Goal: Information Seeking & Learning: Understand process/instructions

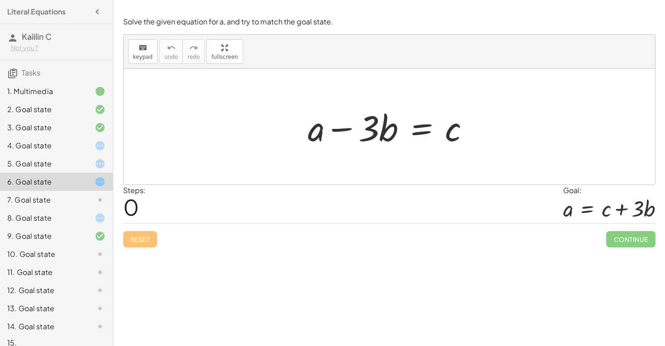
click at [390, 129] on div at bounding box center [392, 127] width 178 height 47
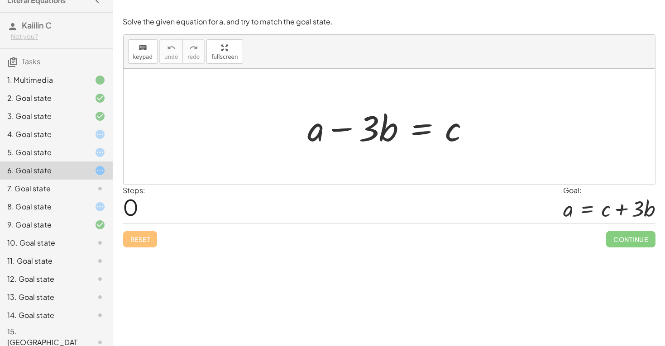
click at [388, 106] on div at bounding box center [392, 127] width 178 height 47
click at [392, 117] on div at bounding box center [392, 127] width 178 height 47
click at [397, 120] on div at bounding box center [392, 127] width 178 height 47
click at [381, 129] on div at bounding box center [392, 127] width 178 height 47
click at [104, 162] on div "4. Goal state" at bounding box center [56, 171] width 113 height 18
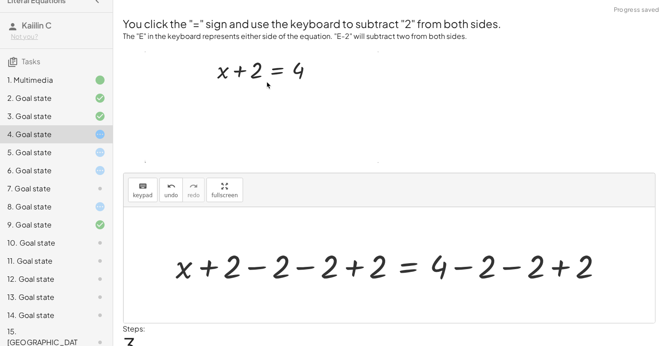
scroll to position [40, 0]
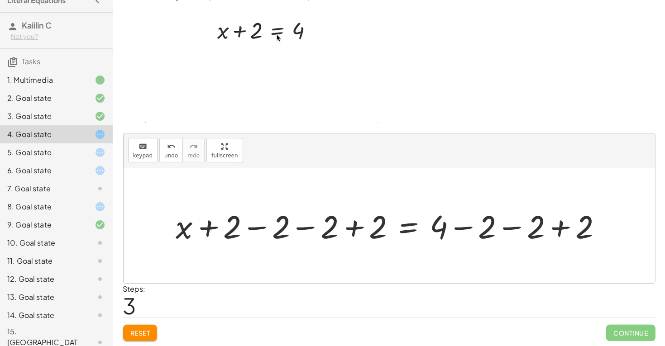
click at [0, 0] on div "You click the "=" sign and use the keyboard to subtract "2" from both sides. Th…" at bounding box center [0, 0] width 0 height 0
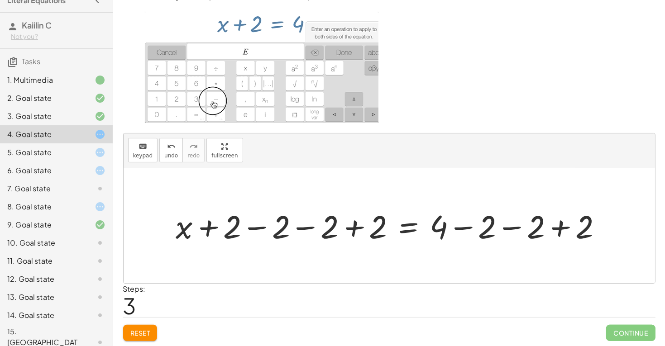
click at [139, 329] on span "Reset" at bounding box center [140, 333] width 20 height 8
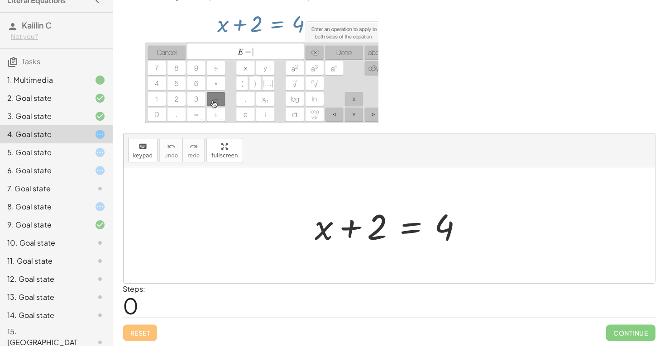
click at [316, 218] on div at bounding box center [392, 225] width 164 height 47
click at [341, 234] on div at bounding box center [392, 225] width 164 height 47
click at [354, 220] on div at bounding box center [392, 225] width 164 height 47
click at [437, 215] on div at bounding box center [392, 225] width 164 height 47
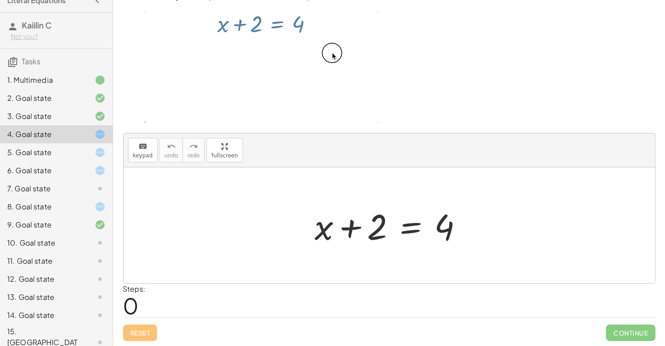
click at [454, 229] on div at bounding box center [392, 225] width 164 height 47
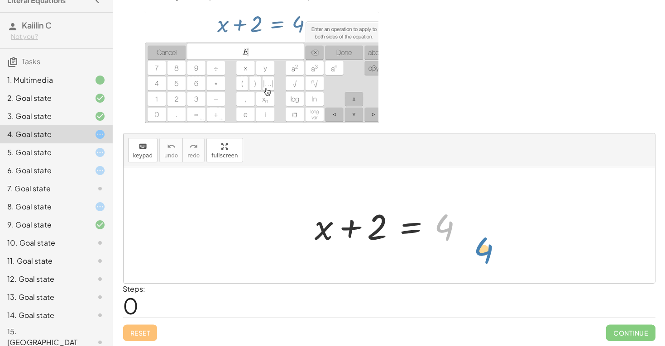
drag, startPoint x: 452, startPoint y: 228, endPoint x: 475, endPoint y: 242, distance: 27.4
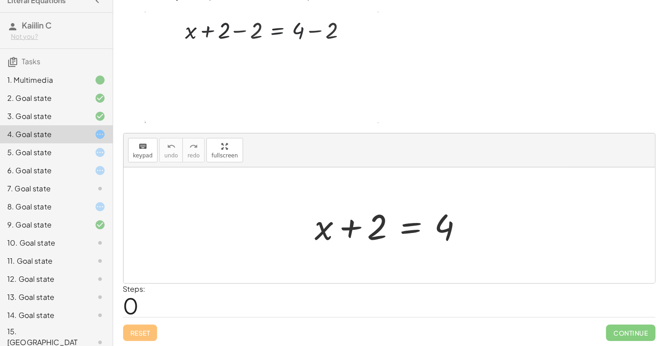
click at [311, 223] on div at bounding box center [392, 225] width 164 height 47
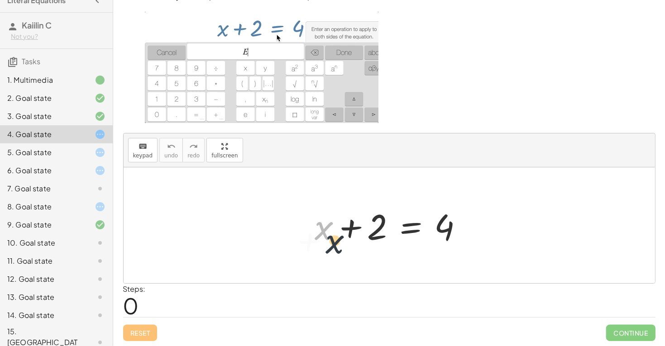
drag, startPoint x: 316, startPoint y: 225, endPoint x: 329, endPoint y: 242, distance: 22.0
click at [329, 242] on div at bounding box center [392, 225] width 164 height 47
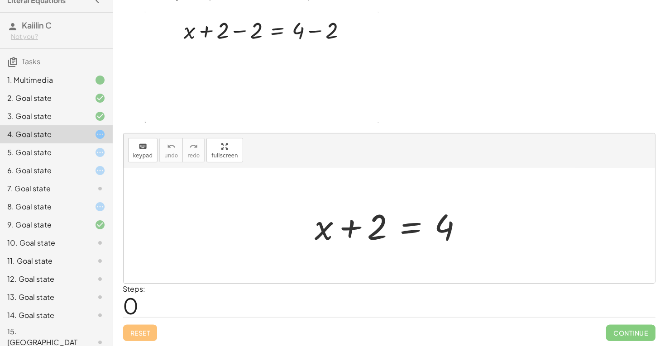
click at [347, 230] on div at bounding box center [392, 225] width 164 height 47
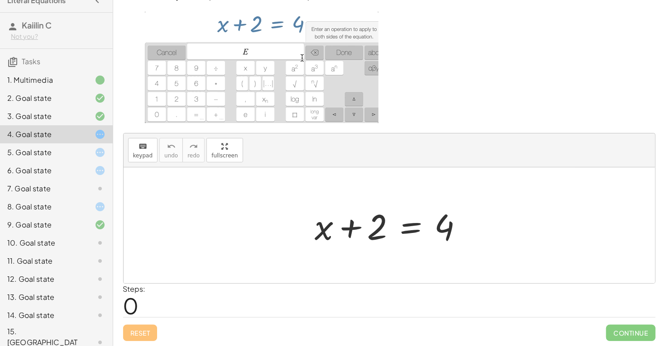
click at [347, 230] on div at bounding box center [392, 225] width 164 height 47
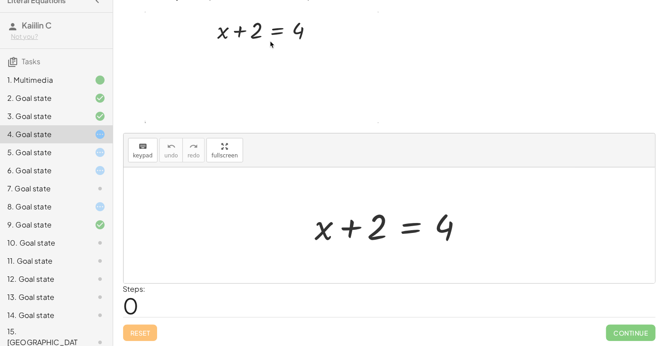
click at [415, 262] on div at bounding box center [389, 225] width 531 height 116
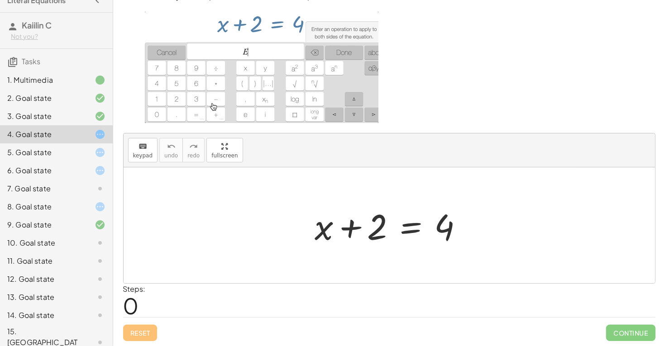
click at [402, 217] on div at bounding box center [392, 225] width 164 height 47
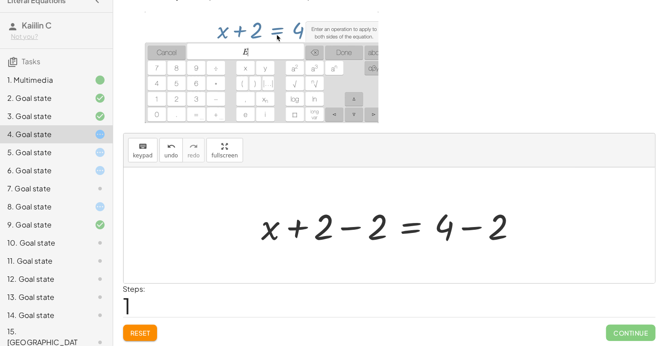
click at [366, 217] on div at bounding box center [392, 225] width 271 height 47
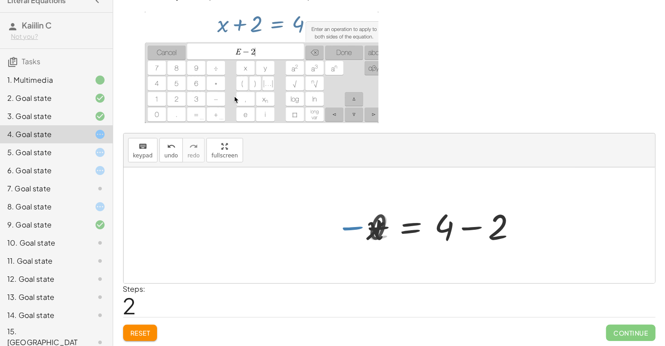
click at [453, 216] on div at bounding box center [446, 225] width 164 height 47
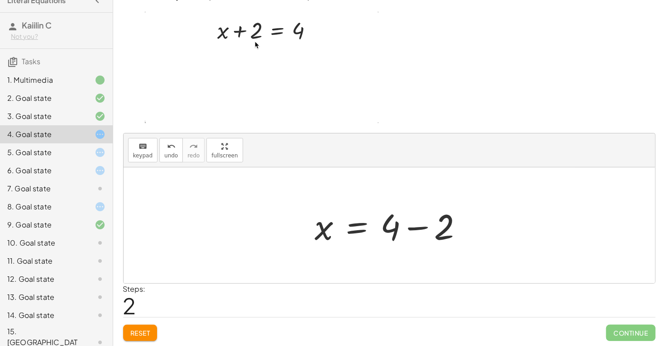
click at [443, 228] on div at bounding box center [392, 225] width 164 height 47
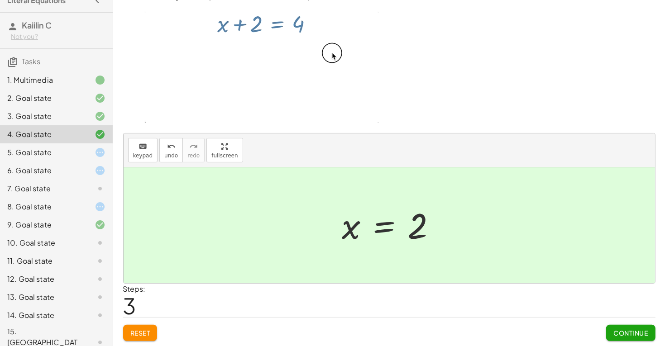
click at [649, 336] on button "Continue" at bounding box center [630, 333] width 49 height 16
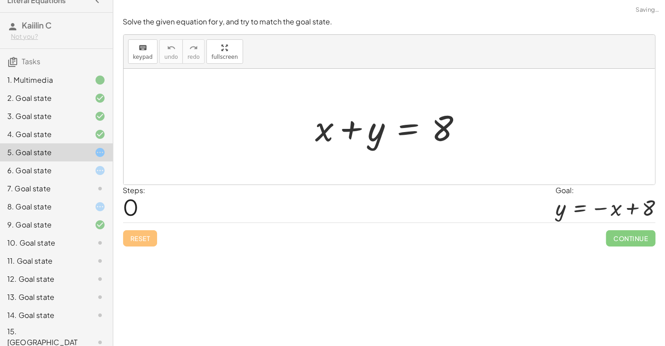
scroll to position [0, 0]
drag, startPoint x: 382, startPoint y: 133, endPoint x: 309, endPoint y: 119, distance: 75.1
click at [309, 119] on div "+ y + x + y = 8" at bounding box center [389, 126] width 174 height 51
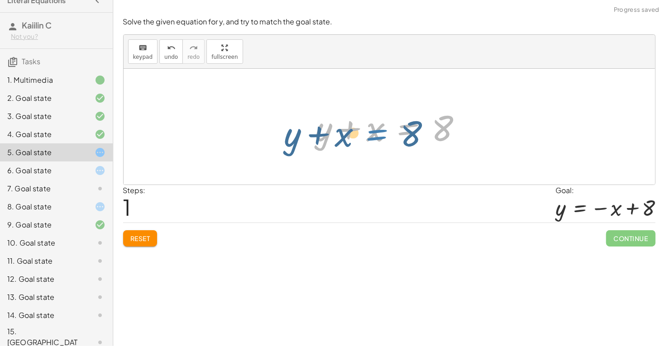
drag, startPoint x: 418, startPoint y: 130, endPoint x: 388, endPoint y: 134, distance: 30.1
click at [388, 134] on div at bounding box center [392, 127] width 163 height 47
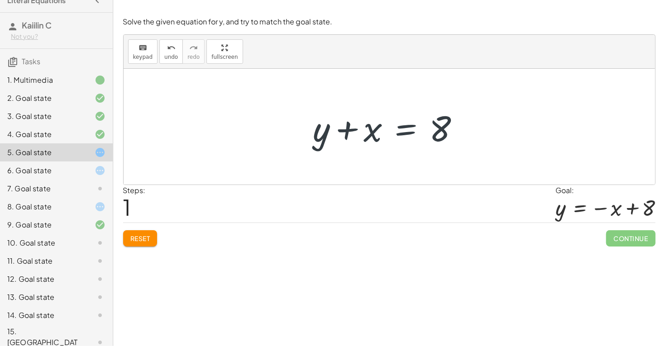
click at [351, 130] on div at bounding box center [392, 127] width 163 height 47
click at [372, 139] on div at bounding box center [392, 127] width 163 height 47
click at [360, 115] on div at bounding box center [392, 127] width 163 height 47
click at [377, 124] on div at bounding box center [392, 127] width 163 height 47
click at [428, 126] on div at bounding box center [392, 127] width 163 height 47
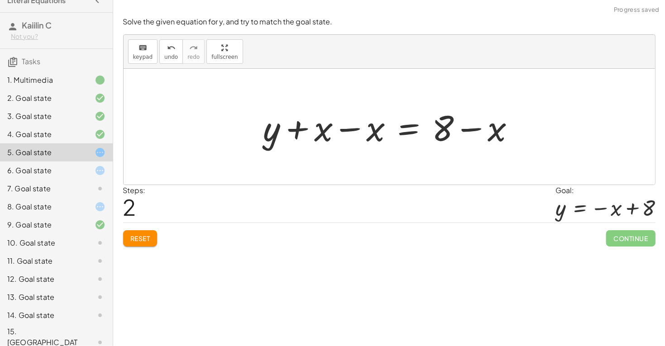
click at [375, 121] on div at bounding box center [393, 127] width 268 height 47
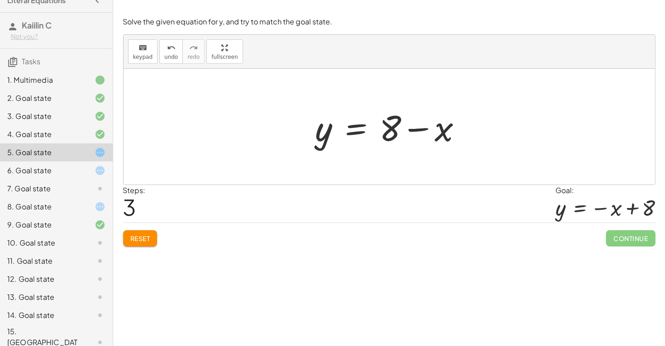
click at [423, 129] on div at bounding box center [392, 127] width 163 height 47
drag, startPoint x: 432, startPoint y: 130, endPoint x: 371, endPoint y: 127, distance: 60.7
click at [371, 127] on div at bounding box center [392, 127] width 163 height 47
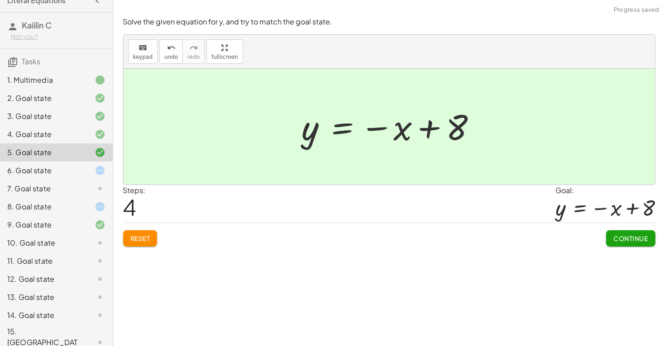
click at [619, 233] on button "Continue" at bounding box center [630, 238] width 49 height 16
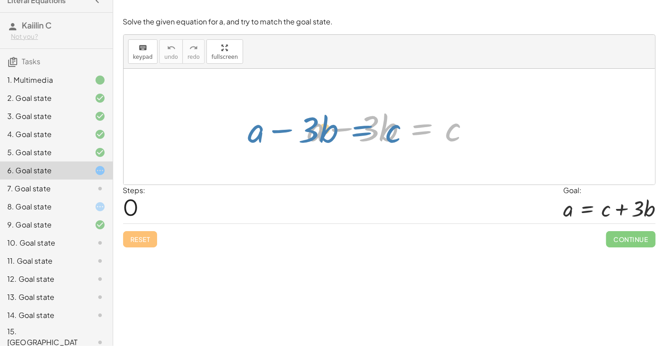
drag, startPoint x: 423, startPoint y: 122, endPoint x: 366, endPoint y: 123, distance: 57.0
click at [366, 123] on div at bounding box center [392, 127] width 178 height 47
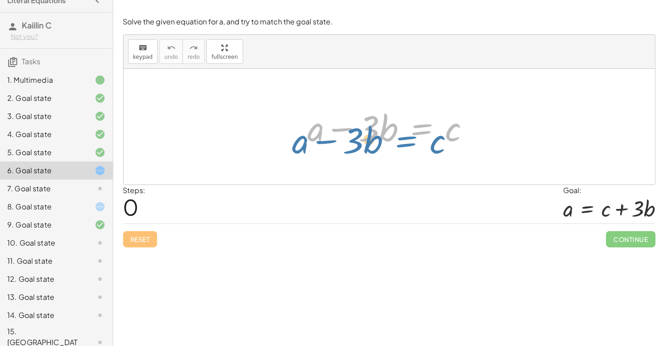
drag, startPoint x: 414, startPoint y: 129, endPoint x: 398, endPoint y: 139, distance: 19.2
click at [398, 139] on div at bounding box center [392, 127] width 178 height 47
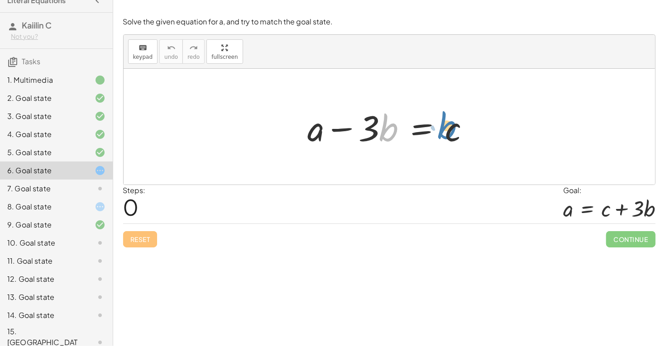
drag, startPoint x: 382, startPoint y: 124, endPoint x: 460, endPoint y: 125, distance: 78.3
click at [460, 125] on div at bounding box center [392, 127] width 178 height 47
drag, startPoint x: 371, startPoint y: 126, endPoint x: 389, endPoint y: 139, distance: 22.4
click at [389, 139] on div at bounding box center [392, 127] width 178 height 47
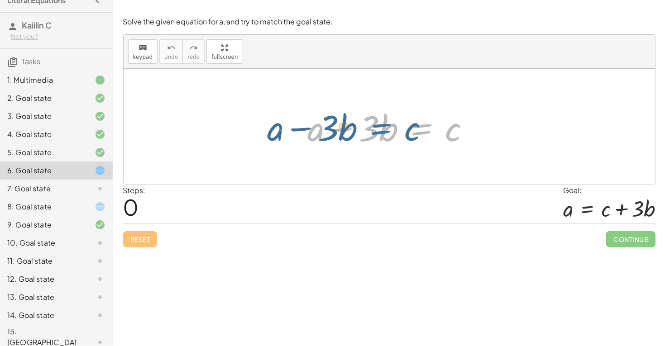
drag, startPoint x: 420, startPoint y: 124, endPoint x: 380, endPoint y: 123, distance: 39.8
click at [380, 123] on div at bounding box center [392, 127] width 178 height 47
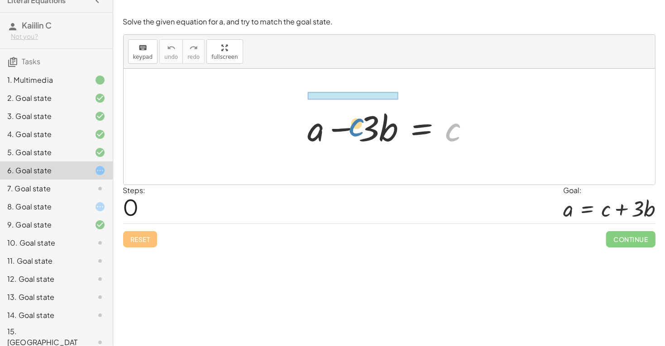
drag, startPoint x: 454, startPoint y: 134, endPoint x: 357, endPoint y: 129, distance: 97.4
click at [357, 129] on div at bounding box center [392, 127] width 178 height 47
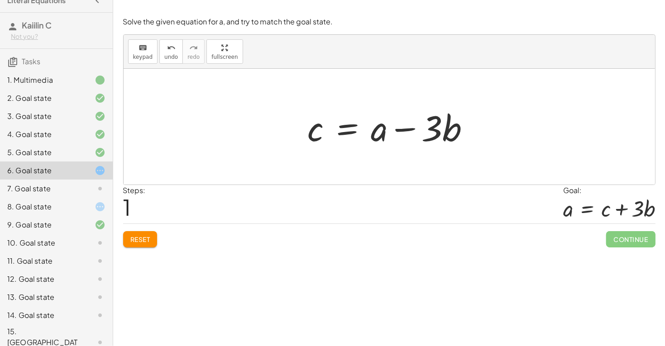
click at [148, 242] on span "Reset" at bounding box center [140, 239] width 20 height 8
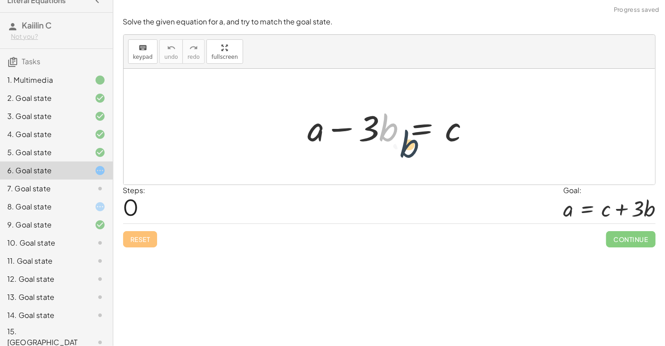
drag, startPoint x: 383, startPoint y: 129, endPoint x: 416, endPoint y: 149, distance: 38.8
click at [416, 149] on div at bounding box center [392, 127] width 178 height 47
drag, startPoint x: 390, startPoint y: 128, endPoint x: 513, endPoint y: 129, distance: 123.1
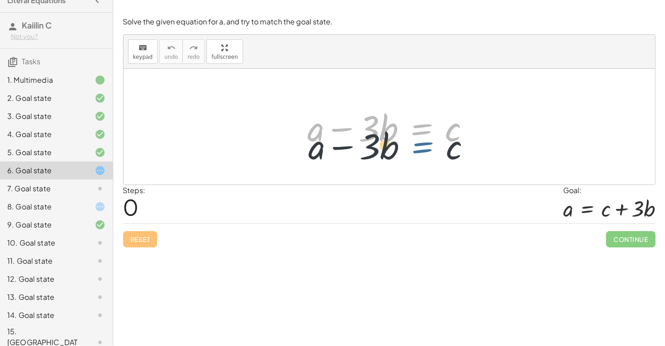
drag, startPoint x: 410, startPoint y: 124, endPoint x: 401, endPoint y: 137, distance: 15.9
click at [401, 137] on div at bounding box center [392, 127] width 178 height 47
drag, startPoint x: 417, startPoint y: 132, endPoint x: 409, endPoint y: 151, distance: 20.4
click at [409, 151] on div "+ a − · 3 · b = c + a − · 3 · b = c" at bounding box center [389, 126] width 190 height 51
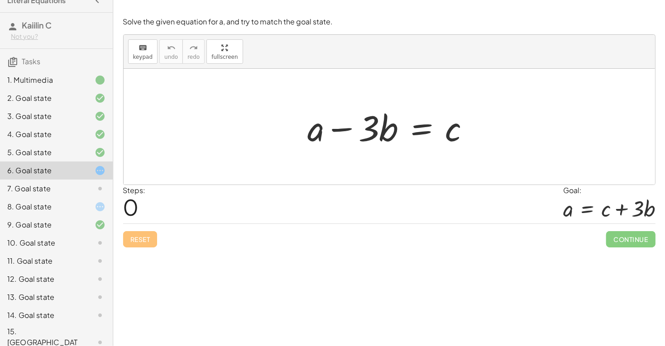
click at [339, 132] on div at bounding box center [392, 127] width 178 height 47
click at [380, 134] on div at bounding box center [392, 127] width 178 height 47
drag, startPoint x: 392, startPoint y: 138, endPoint x: 467, endPoint y: 136, distance: 75.6
click at [467, 136] on div at bounding box center [392, 127] width 178 height 47
drag, startPoint x: 365, startPoint y: 125, endPoint x: 445, endPoint y: 128, distance: 80.1
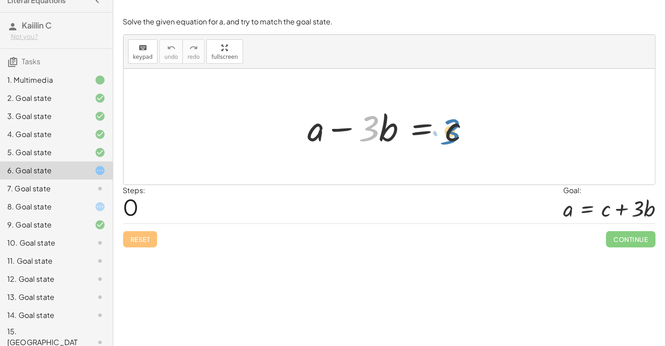
click at [445, 128] on div at bounding box center [392, 127] width 178 height 47
click at [334, 121] on div at bounding box center [392, 127] width 178 height 47
click at [340, 129] on div at bounding box center [392, 127] width 178 height 47
click at [389, 127] on div at bounding box center [392, 127] width 178 height 47
click at [426, 128] on div at bounding box center [392, 127] width 178 height 47
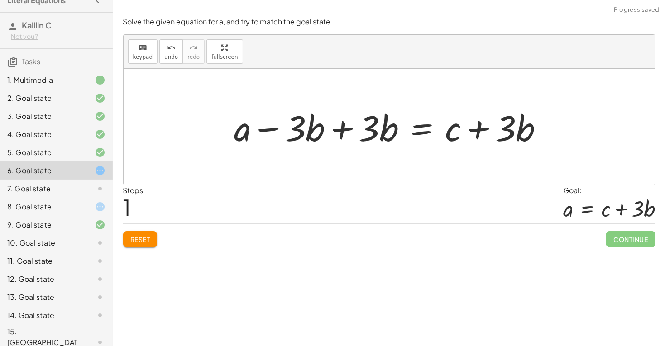
click at [382, 110] on div at bounding box center [392, 127] width 325 height 47
click at [381, 116] on div at bounding box center [392, 127] width 325 height 47
click at [328, 125] on div at bounding box center [392, 127] width 325 height 47
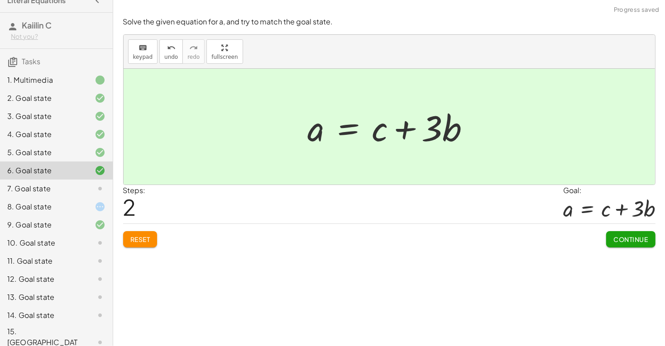
click at [642, 230] on div "Continue" at bounding box center [630, 236] width 49 height 24
click at [635, 237] on span "Continue" at bounding box center [630, 239] width 34 height 8
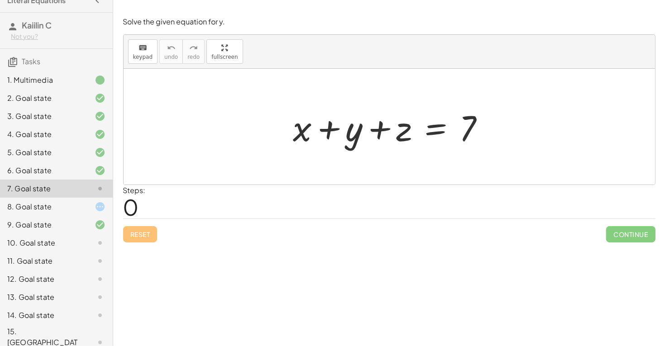
click at [398, 128] on div at bounding box center [393, 127] width 208 height 47
click at [428, 128] on div at bounding box center [393, 127] width 208 height 47
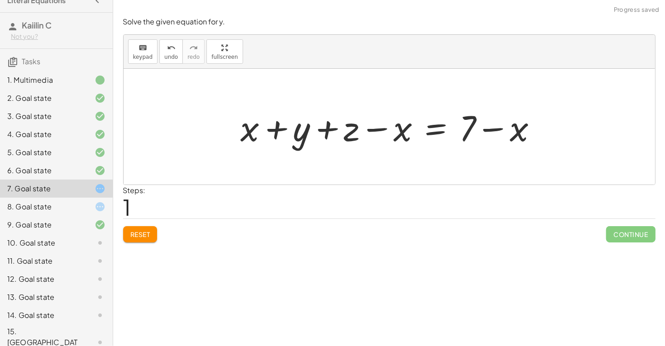
click at [526, 136] on div at bounding box center [392, 127] width 312 height 47
click at [246, 124] on div at bounding box center [392, 127] width 312 height 47
click at [319, 132] on div at bounding box center [392, 127] width 312 height 47
click at [150, 230] on span "Reset" at bounding box center [140, 234] width 20 height 8
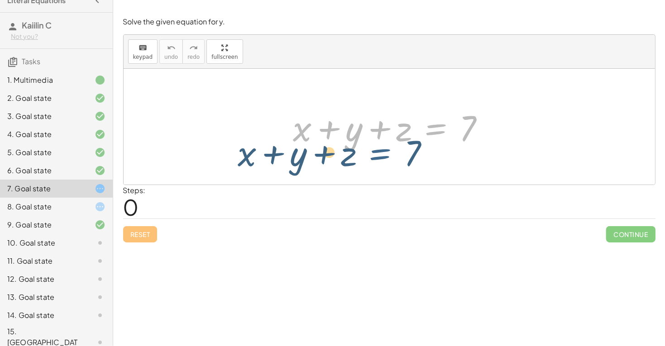
drag, startPoint x: 428, startPoint y: 126, endPoint x: 372, endPoint y: 150, distance: 61.2
click at [372, 150] on div at bounding box center [393, 127] width 208 height 47
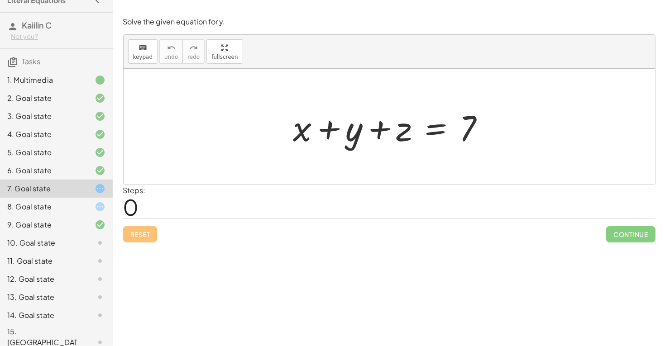
drag, startPoint x: 472, startPoint y: 123, endPoint x: 447, endPoint y: 102, distance: 32.8
click at [447, 102] on div "+ x + y + z = 7" at bounding box center [389, 126] width 219 height 51
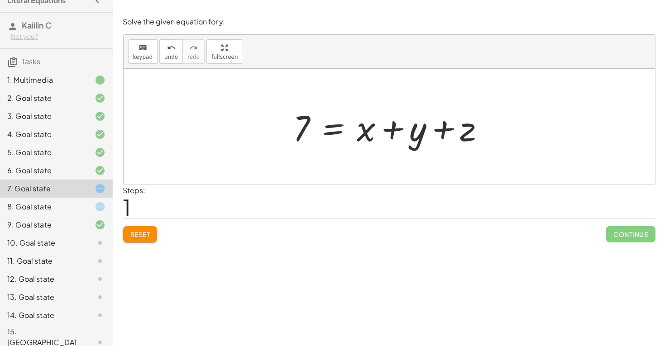
click at [366, 133] on div at bounding box center [393, 127] width 208 height 47
click at [411, 135] on div at bounding box center [393, 127] width 208 height 47
click at [441, 127] on div at bounding box center [393, 127] width 208 height 47
click at [394, 120] on div at bounding box center [393, 127] width 208 height 47
click at [350, 124] on div at bounding box center [393, 127] width 208 height 47
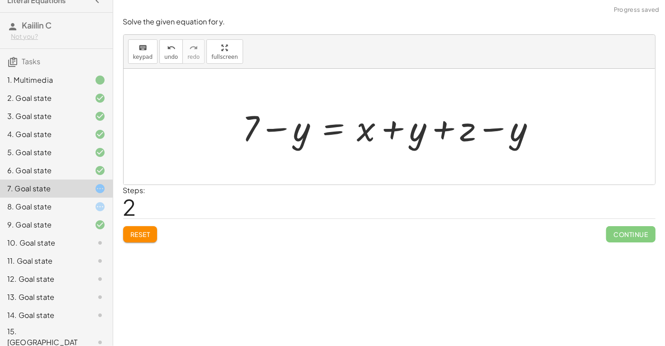
click at [498, 128] on div at bounding box center [392, 127] width 309 height 47
click at [417, 132] on div at bounding box center [392, 127] width 309 height 47
click at [501, 128] on div at bounding box center [392, 127] width 309 height 47
click at [428, 132] on div at bounding box center [392, 127] width 309 height 47
click at [276, 123] on div at bounding box center [392, 127] width 309 height 47
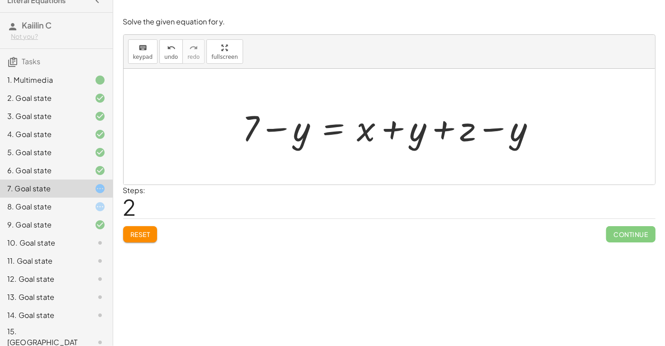
click at [295, 127] on div at bounding box center [392, 127] width 309 height 47
click at [341, 132] on div at bounding box center [392, 127] width 309 height 47
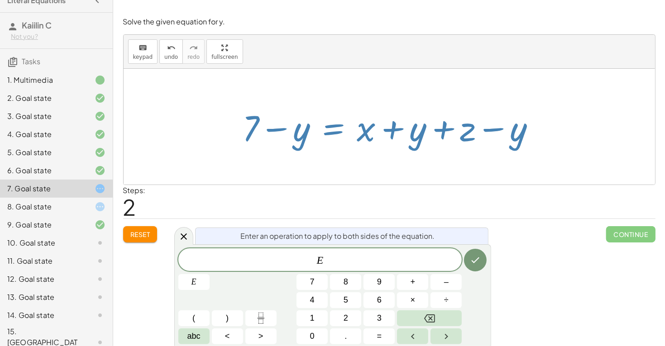
click at [139, 226] on button "Reset" at bounding box center [140, 234] width 34 height 16
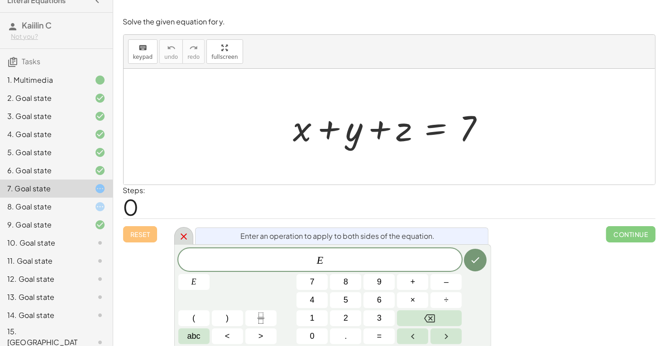
click at [185, 228] on div at bounding box center [183, 236] width 19 height 18
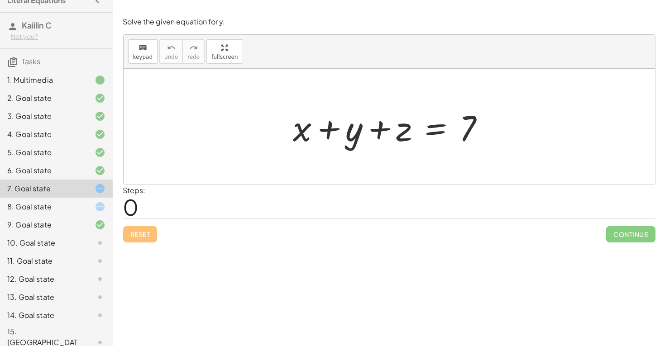
click at [442, 129] on div at bounding box center [393, 127] width 208 height 47
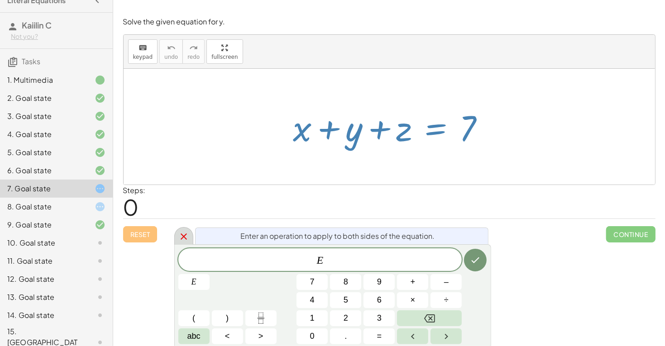
click at [190, 230] on div at bounding box center [183, 236] width 19 height 18
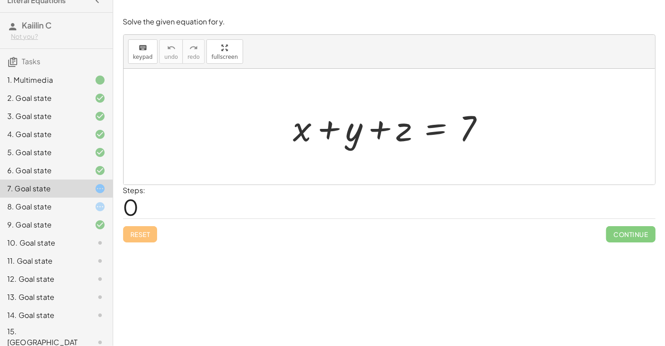
click at [359, 134] on div at bounding box center [393, 127] width 208 height 47
click at [439, 120] on div at bounding box center [393, 127] width 208 height 47
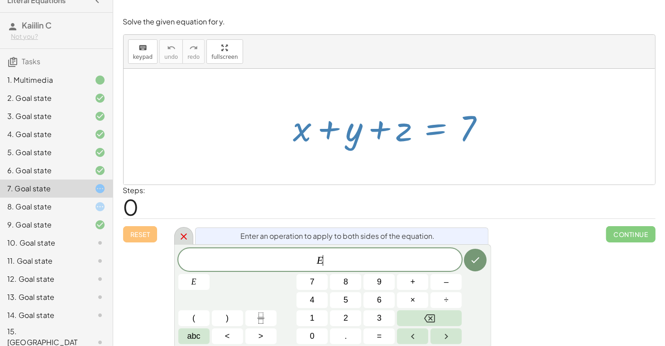
click at [179, 242] on div at bounding box center [183, 236] width 19 height 18
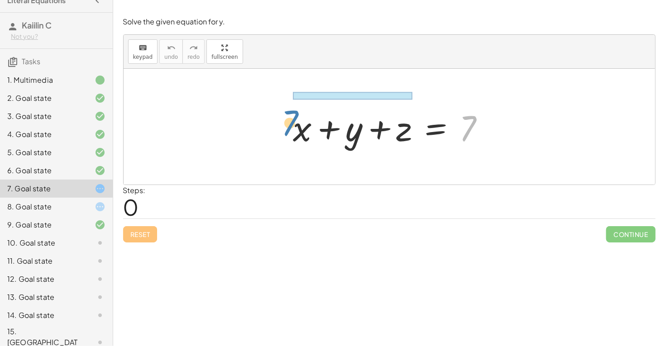
drag, startPoint x: 466, startPoint y: 130, endPoint x: 288, endPoint y: 125, distance: 177.9
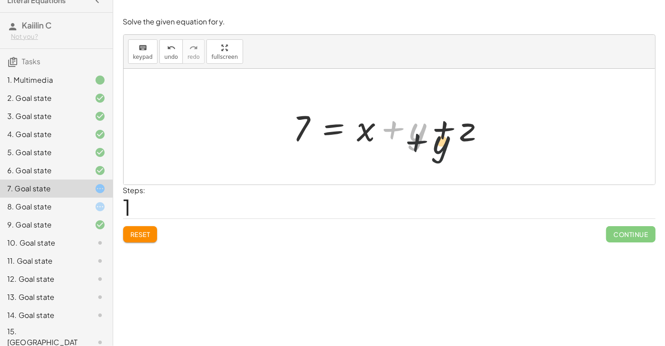
click at [416, 147] on div at bounding box center [393, 127] width 208 height 47
drag, startPoint x: 399, startPoint y: 131, endPoint x: 494, endPoint y: 137, distance: 95.2
click at [494, 137] on div at bounding box center [393, 127] width 208 height 47
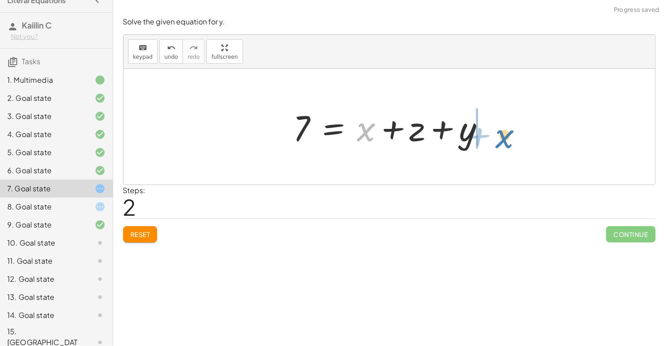
drag, startPoint x: 361, startPoint y: 131, endPoint x: 501, endPoint y: 138, distance: 139.5
click at [430, 128] on div at bounding box center [393, 127] width 208 height 47
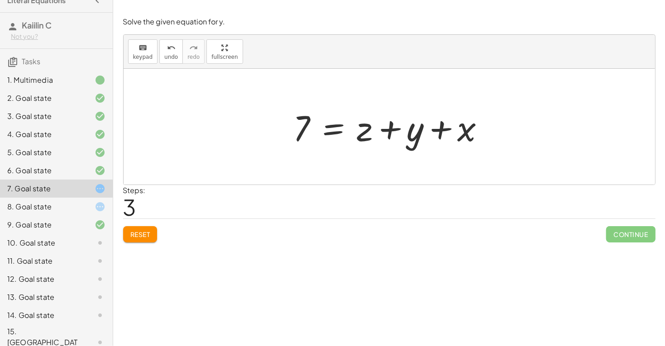
click at [453, 127] on div at bounding box center [393, 127] width 208 height 47
click at [402, 124] on div at bounding box center [393, 127] width 208 height 47
click at [381, 127] on div at bounding box center [393, 127] width 208 height 47
click at [401, 136] on div at bounding box center [393, 127] width 208 height 47
drag, startPoint x: 413, startPoint y: 135, endPoint x: 311, endPoint y: 125, distance: 101.8
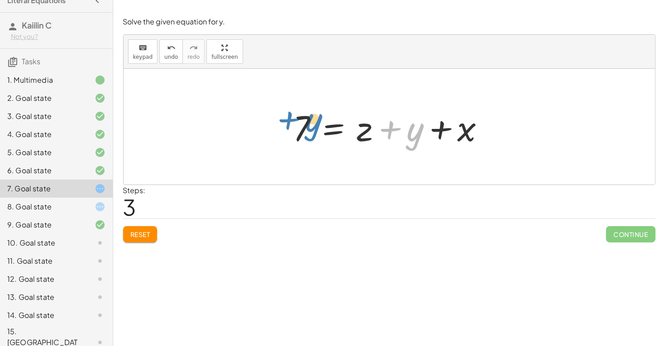
click at [311, 125] on div at bounding box center [393, 127] width 208 height 47
drag, startPoint x: 361, startPoint y: 135, endPoint x: 299, endPoint y: 131, distance: 62.1
click at [300, 131] on div at bounding box center [393, 127] width 208 height 47
click at [302, 136] on div at bounding box center [393, 127] width 208 height 47
click at [437, 108] on div at bounding box center [393, 127] width 208 height 47
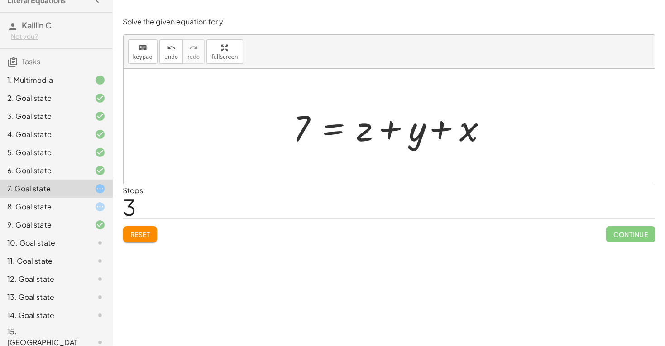
click at [437, 126] on div at bounding box center [393, 127] width 208 height 47
click at [339, 123] on div at bounding box center [393, 127] width 208 height 47
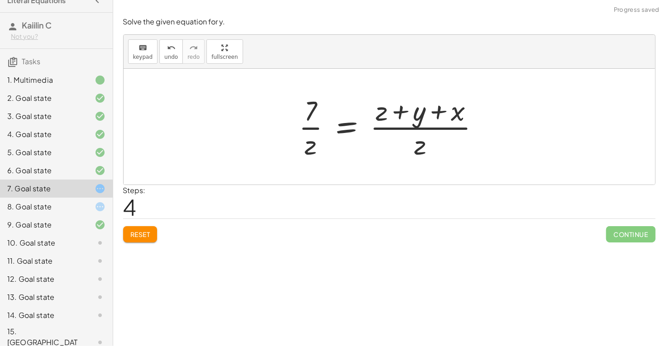
click at [310, 137] on div at bounding box center [392, 127] width 197 height 70
click at [418, 134] on div at bounding box center [392, 127] width 197 height 70
click at [420, 119] on div at bounding box center [392, 127] width 197 height 70
drag, startPoint x: 423, startPoint y: 144, endPoint x: 417, endPoint y: 123, distance: 22.6
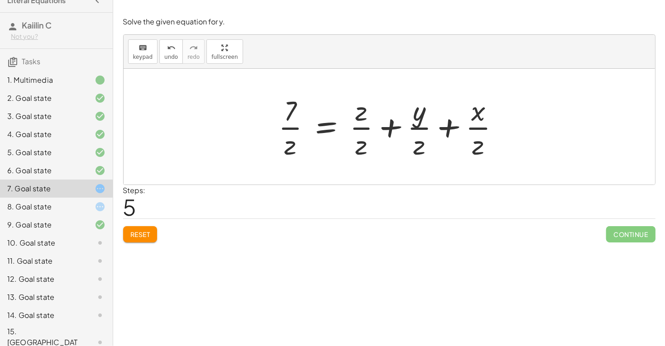
click at [360, 127] on div at bounding box center [393, 127] width 238 height 70
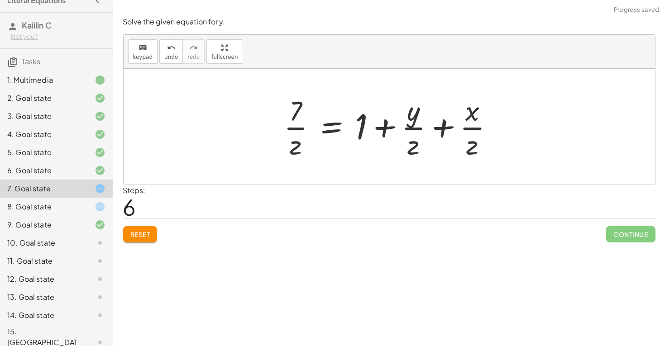
click at [406, 121] on div at bounding box center [392, 127] width 226 height 70
click at [404, 138] on div at bounding box center [392, 127] width 226 height 70
click at [418, 140] on div at bounding box center [392, 127] width 226 height 70
click at [451, 130] on div at bounding box center [392, 127] width 226 height 70
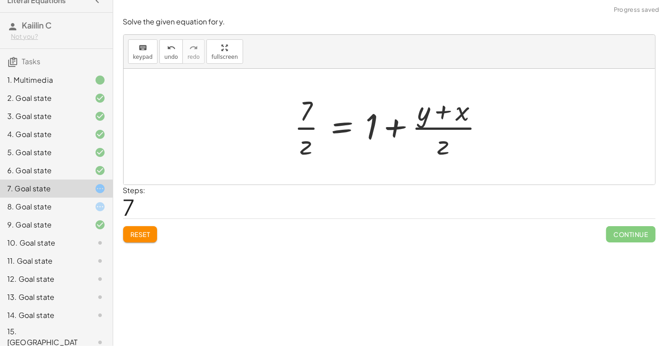
click at [448, 112] on div at bounding box center [393, 127] width 206 height 70
click at [311, 129] on div at bounding box center [393, 127] width 206 height 70
click at [430, 123] on div at bounding box center [393, 127] width 206 height 70
click at [442, 117] on div at bounding box center [393, 127] width 206 height 70
drag, startPoint x: 448, startPoint y: 143, endPoint x: 444, endPoint y: 112, distance: 31.5
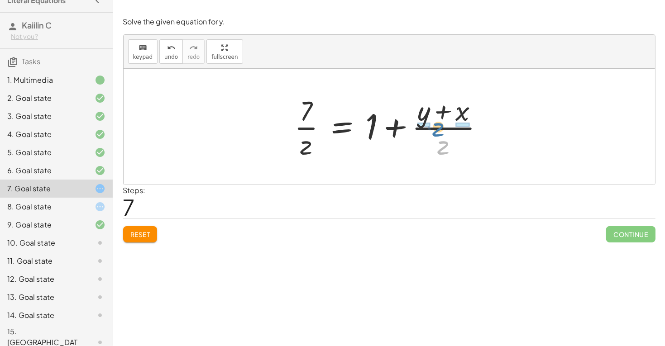
click at [444, 112] on div at bounding box center [393, 127] width 206 height 70
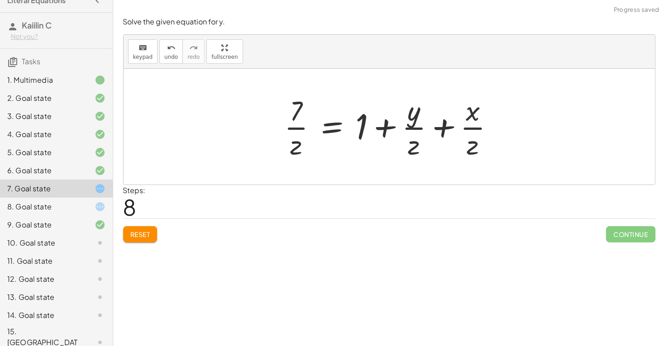
click at [484, 134] on div at bounding box center [393, 127] width 226 height 70
click at [470, 114] on div at bounding box center [392, 127] width 226 height 70
click at [420, 124] on div at bounding box center [392, 127] width 226 height 70
click at [411, 117] on div at bounding box center [392, 127] width 226 height 70
click at [413, 137] on div at bounding box center [392, 127] width 226 height 70
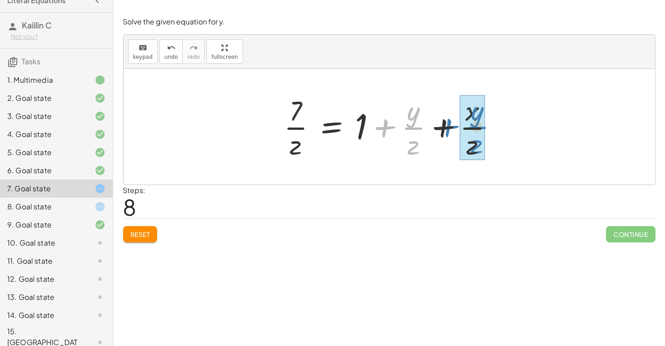
drag, startPoint x: 412, startPoint y: 134, endPoint x: 536, endPoint y: 178, distance: 131.1
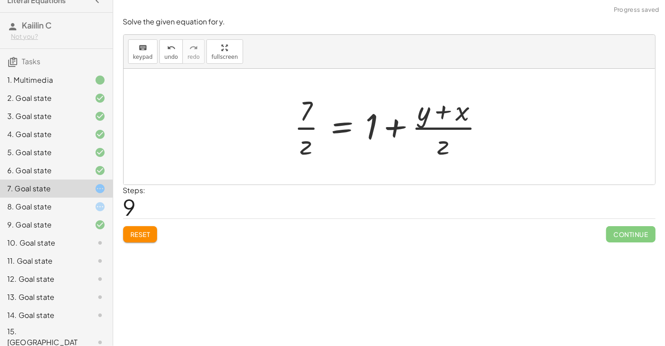
click at [448, 113] on div at bounding box center [393, 127] width 206 height 70
click at [311, 115] on div at bounding box center [393, 127] width 206 height 70
drag, startPoint x: 311, startPoint y: 115, endPoint x: 342, endPoint y: 116, distance: 31.7
click at [342, 116] on div at bounding box center [393, 127] width 206 height 70
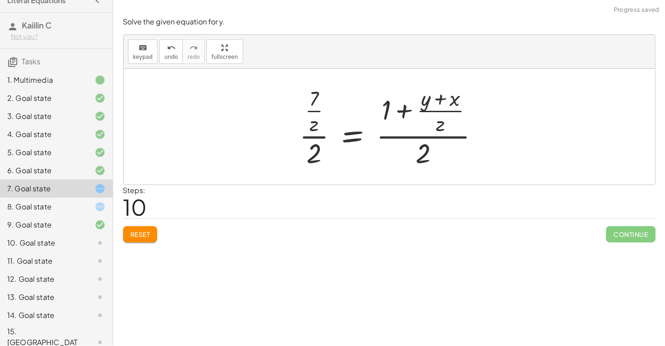
click at [417, 90] on div at bounding box center [393, 126] width 196 height 87
click at [427, 123] on div at bounding box center [393, 126] width 196 height 87
click at [425, 138] on div at bounding box center [393, 126] width 196 height 87
drag, startPoint x: 428, startPoint y: 149, endPoint x: 402, endPoint y: 193, distance: 51.5
click at [160, 52] on button "undo undo" at bounding box center [171, 51] width 24 height 24
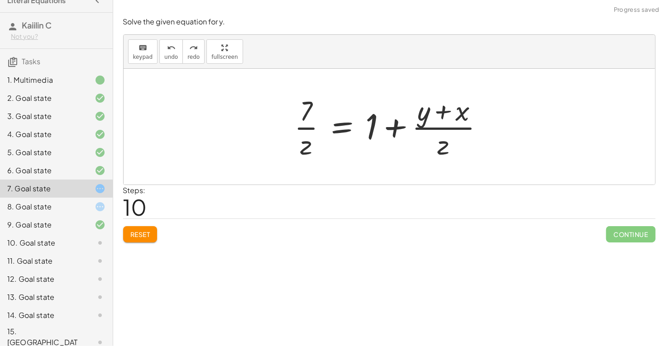
click at [428, 117] on div at bounding box center [393, 127] width 206 height 70
click at [290, 138] on div at bounding box center [393, 127] width 206 height 70
click at [97, 204] on icon at bounding box center [100, 206] width 11 height 11
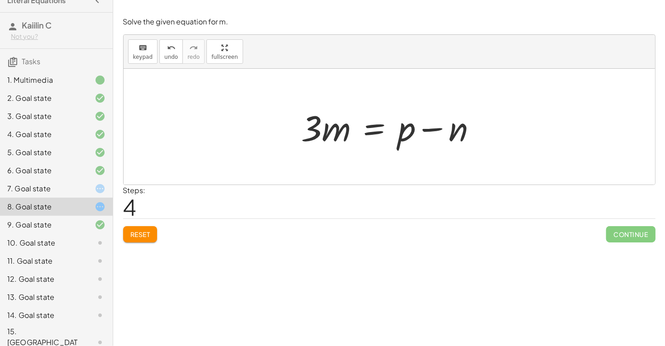
click at [106, 107] on div "1. Multimedia" at bounding box center [56, 116] width 113 height 18
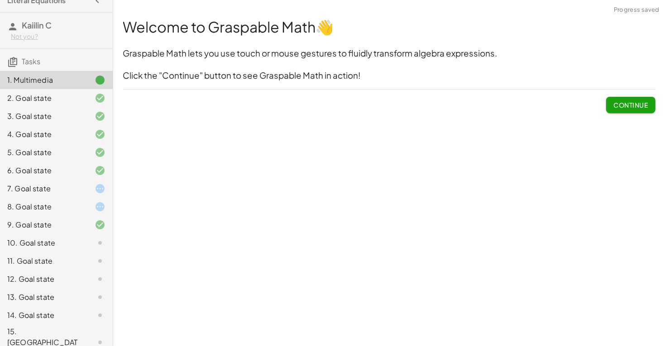
click at [643, 106] on span "Continue" at bounding box center [630, 105] width 34 height 8
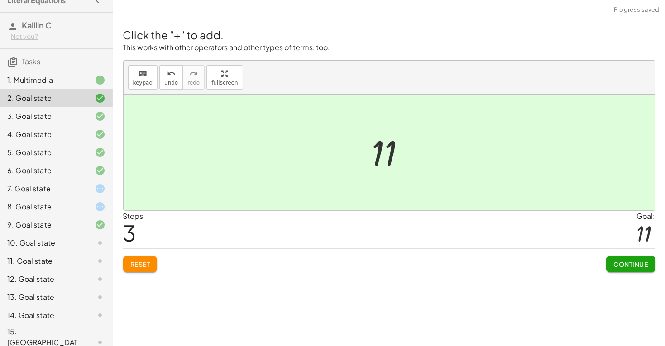
click at [639, 260] on span "Continue" at bounding box center [630, 264] width 34 height 8
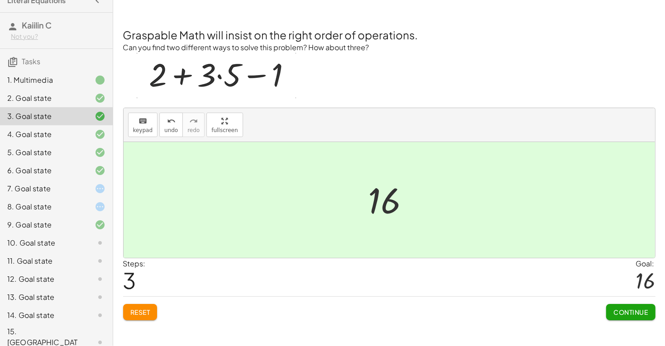
click at [81, 129] on div at bounding box center [92, 134] width 25 height 11
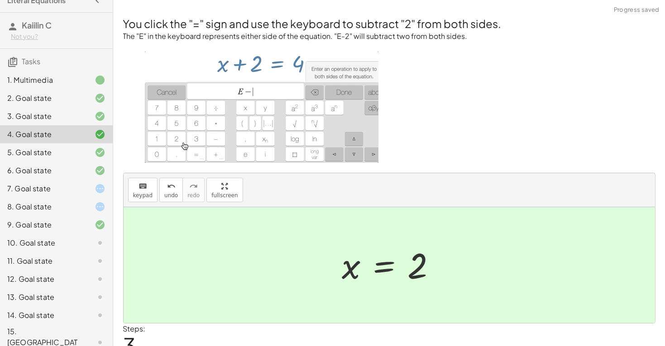
click at [96, 150] on icon at bounding box center [100, 152] width 11 height 11
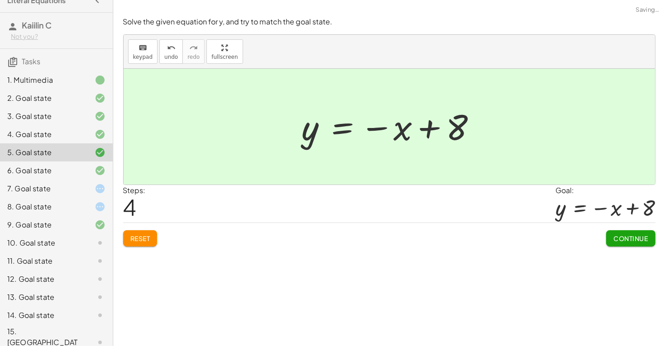
click at [103, 167] on icon at bounding box center [100, 170] width 11 height 11
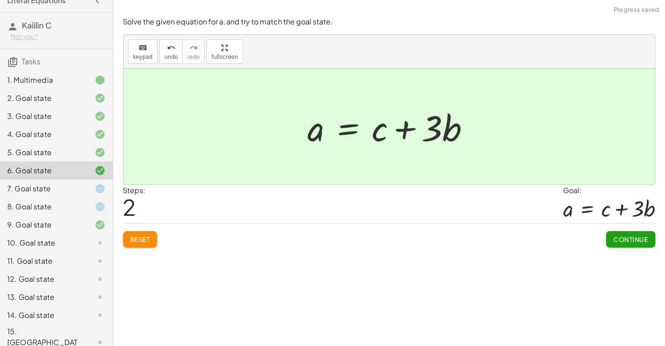
click at [93, 216] on div "7. Goal state" at bounding box center [56, 225] width 113 height 18
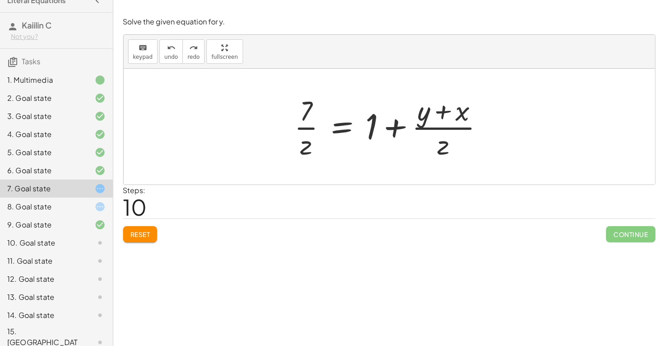
click at [149, 238] on span "Reset" at bounding box center [140, 234] width 20 height 8
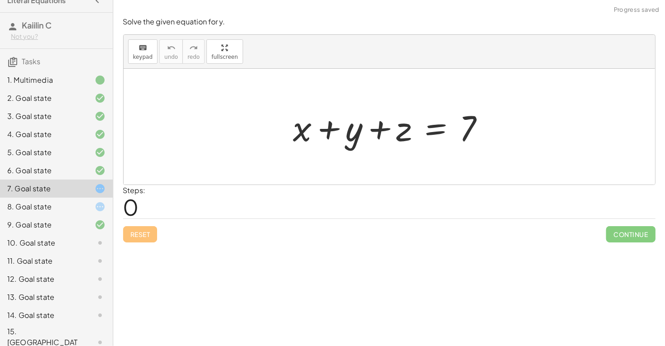
click at [73, 167] on div "6. Goal state" at bounding box center [43, 170] width 73 height 11
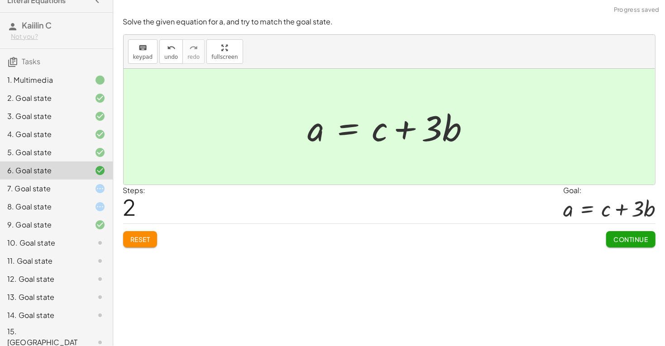
click at [100, 216] on div "7. Goal state" at bounding box center [56, 225] width 113 height 18
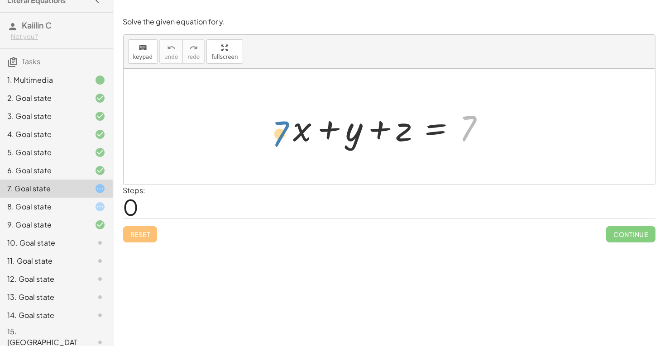
drag, startPoint x: 468, startPoint y: 131, endPoint x: 278, endPoint y: 135, distance: 190.5
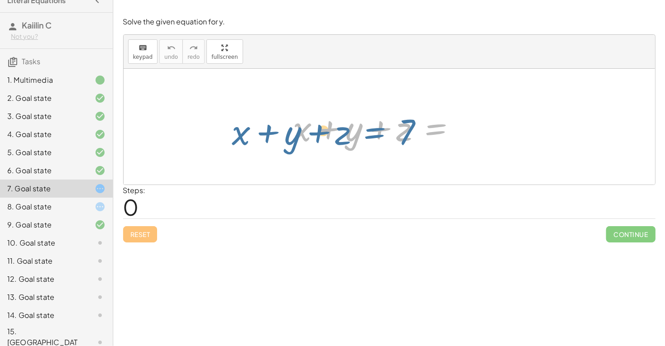
drag, startPoint x: 419, startPoint y: 129, endPoint x: 379, endPoint y: 130, distance: 40.7
click at [379, 130] on div at bounding box center [393, 127] width 208 height 47
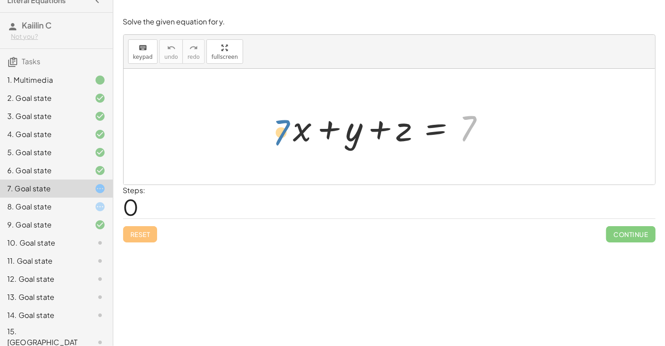
drag, startPoint x: 467, startPoint y: 124, endPoint x: 283, endPoint y: 128, distance: 183.7
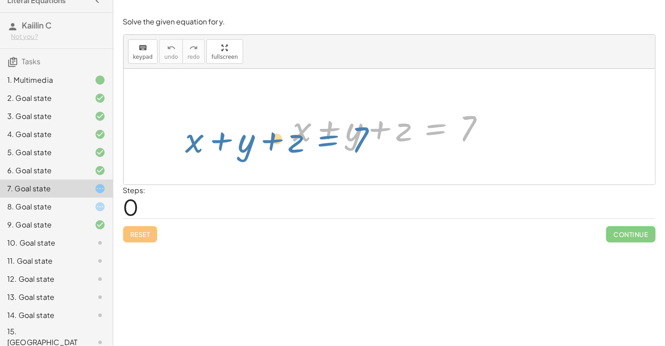
drag, startPoint x: 441, startPoint y: 128, endPoint x: 333, endPoint y: 137, distance: 108.5
click at [333, 137] on div at bounding box center [393, 127] width 208 height 47
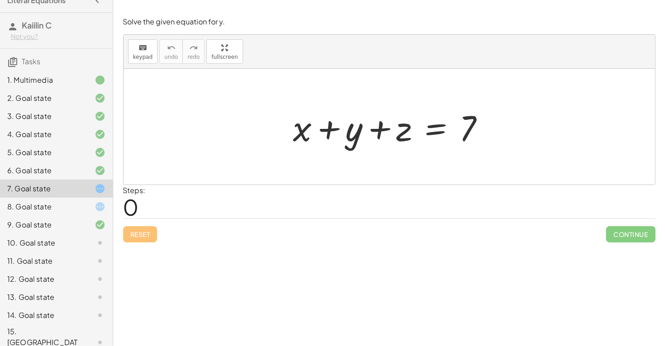
click at [105, 167] on icon at bounding box center [100, 170] width 11 height 11
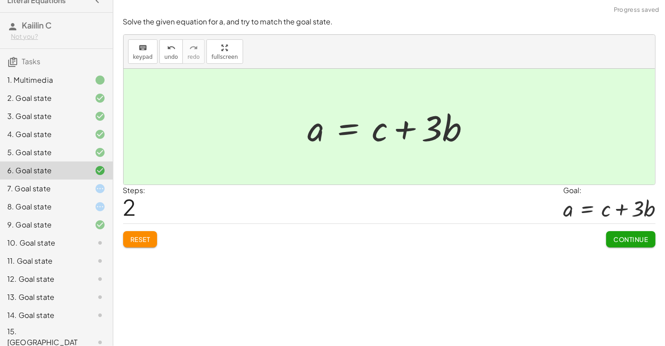
click at [99, 149] on icon at bounding box center [100, 152] width 11 height 11
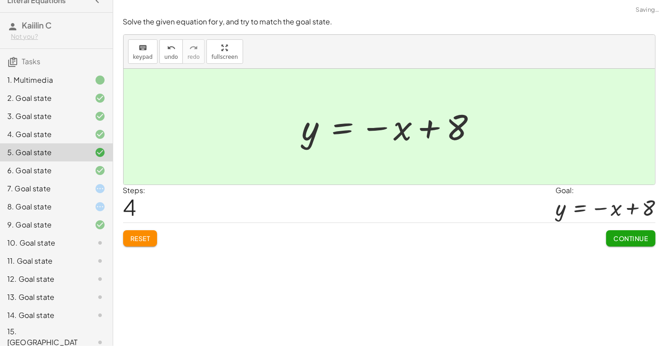
click at [100, 162] on div "4. Goal state" at bounding box center [56, 171] width 113 height 18
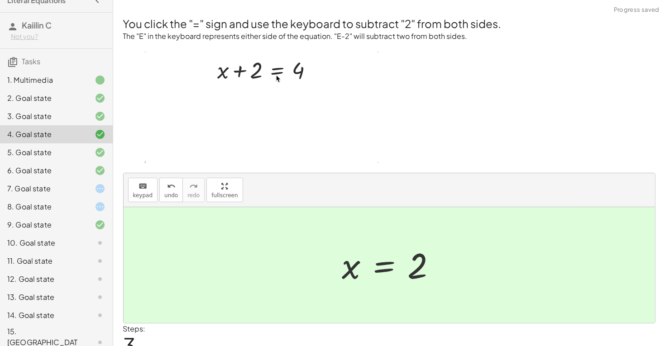
click at [106, 143] on div "3. Goal state" at bounding box center [56, 152] width 113 height 18
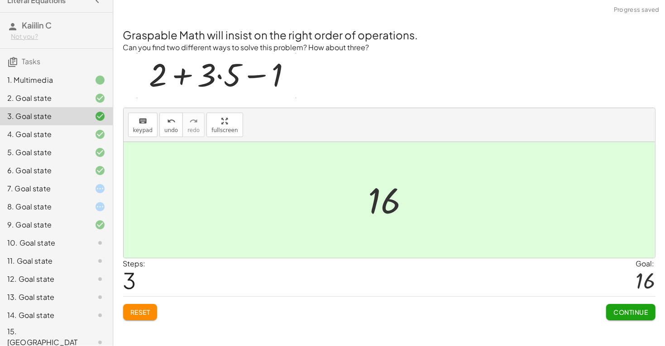
click at [104, 216] on div "7. Goal state" at bounding box center [56, 225] width 113 height 18
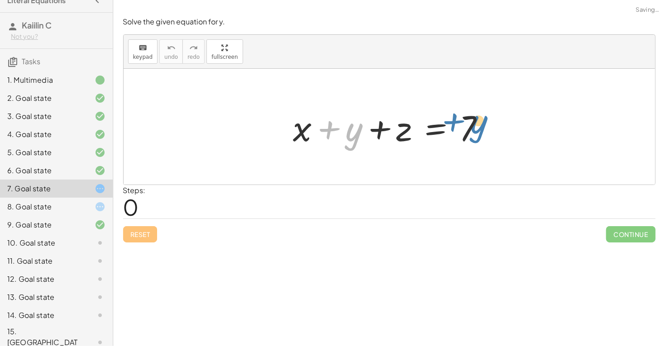
drag, startPoint x: 354, startPoint y: 128, endPoint x: 501, endPoint y: 116, distance: 147.5
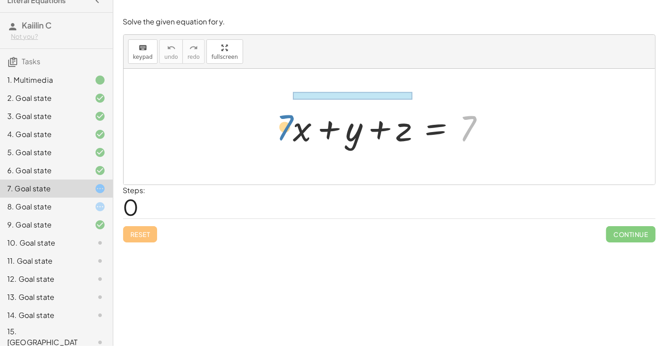
drag, startPoint x: 468, startPoint y: 130, endPoint x: 279, endPoint y: 128, distance: 189.1
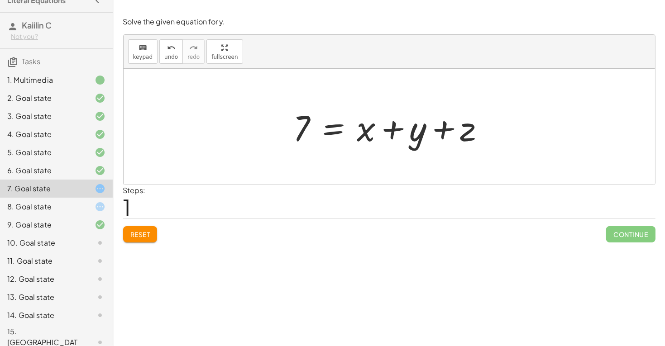
click at [392, 130] on div at bounding box center [393, 127] width 208 height 47
click at [413, 135] on div at bounding box center [393, 127] width 208 height 47
click at [330, 133] on div at bounding box center [393, 127] width 208 height 47
click at [401, 140] on div at bounding box center [392, 127] width 309 height 47
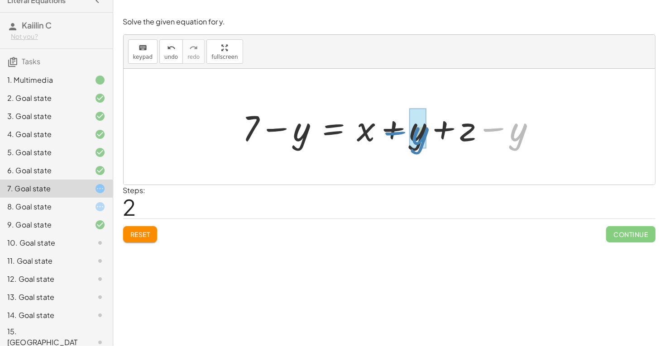
drag, startPoint x: 511, startPoint y: 136, endPoint x: 412, endPoint y: 139, distance: 99.1
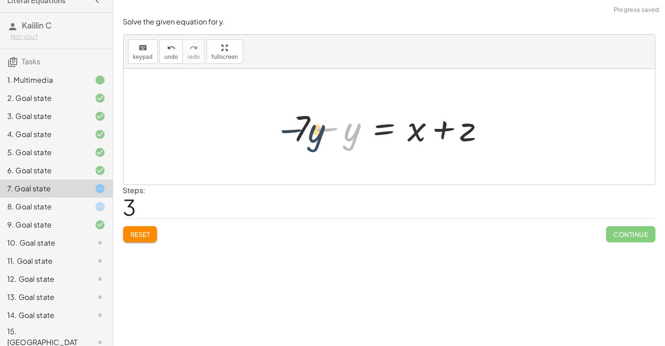
drag, startPoint x: 350, startPoint y: 132, endPoint x: 314, endPoint y: 132, distance: 36.2
click at [314, 132] on div at bounding box center [393, 127] width 208 height 47
click at [446, 136] on div at bounding box center [393, 127] width 208 height 47
click at [388, 128] on div at bounding box center [393, 127] width 208 height 47
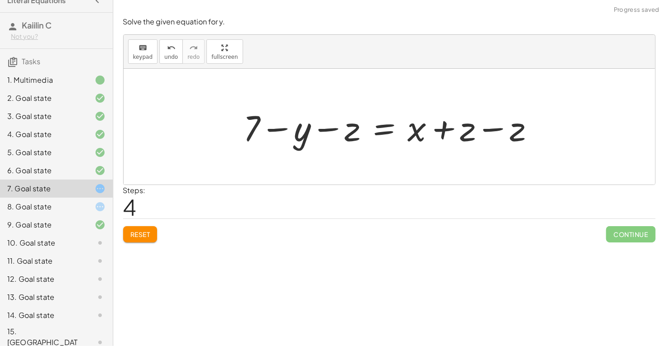
click at [446, 129] on div at bounding box center [392, 127] width 307 height 47
drag, startPoint x: 508, startPoint y: 133, endPoint x: 465, endPoint y: 132, distance: 42.5
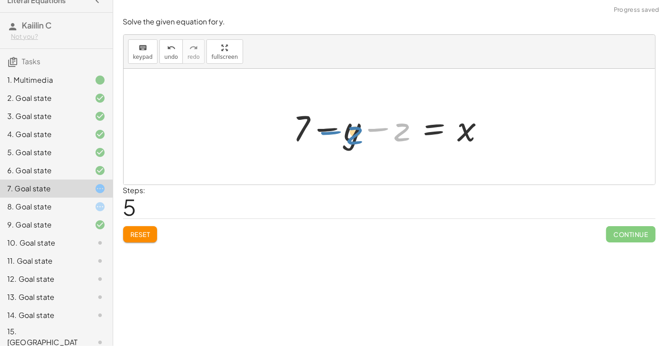
drag, startPoint x: 404, startPoint y: 133, endPoint x: 351, endPoint y: 136, distance: 53.0
click at [351, 136] on div at bounding box center [393, 127] width 208 height 47
click at [458, 137] on div at bounding box center [393, 127] width 208 height 47
drag, startPoint x: 462, startPoint y: 136, endPoint x: 389, endPoint y: 143, distance: 73.6
click at [389, 143] on div at bounding box center [393, 127] width 208 height 47
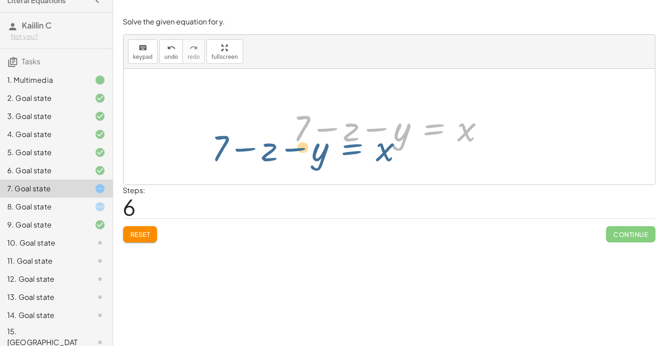
drag, startPoint x: 434, startPoint y: 131, endPoint x: 349, endPoint y: 148, distance: 86.8
click at [349, 148] on div at bounding box center [393, 127] width 208 height 47
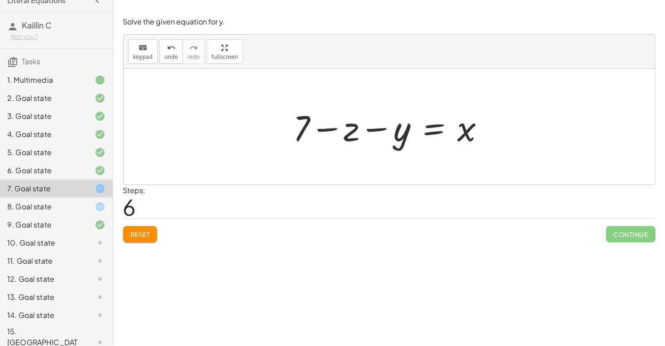
click at [348, 130] on div at bounding box center [393, 127] width 208 height 47
click at [320, 129] on div at bounding box center [393, 127] width 208 height 47
click at [392, 131] on div at bounding box center [393, 127] width 208 height 47
drag, startPoint x: 347, startPoint y: 134, endPoint x: 343, endPoint y: 144, distance: 10.8
click at [343, 144] on div at bounding box center [393, 127] width 208 height 47
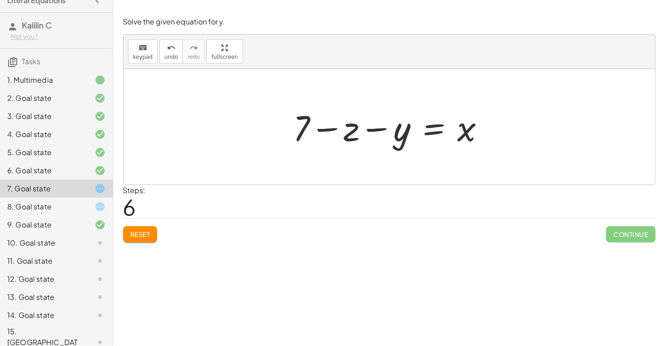
click at [345, 140] on div at bounding box center [393, 127] width 208 height 47
click at [343, 126] on div at bounding box center [393, 127] width 208 height 47
click at [447, 125] on div at bounding box center [393, 127] width 208 height 47
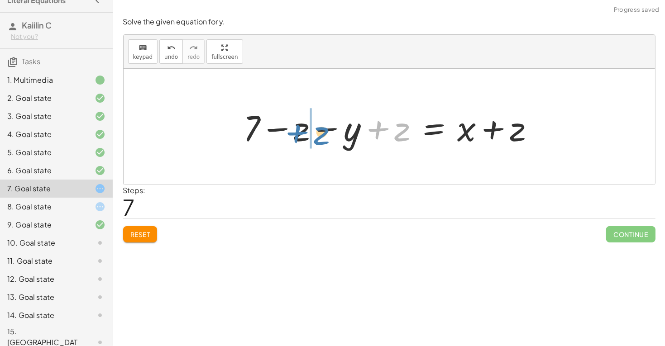
drag, startPoint x: 408, startPoint y: 129, endPoint x: 326, endPoint y: 132, distance: 81.5
click at [326, 132] on div at bounding box center [392, 127] width 307 height 47
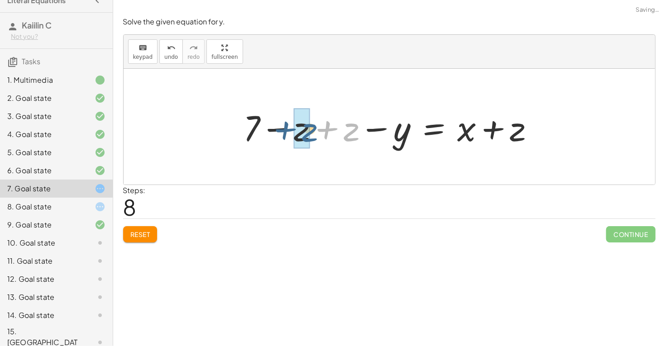
drag, startPoint x: 350, startPoint y: 130, endPoint x: 298, endPoint y: 133, distance: 51.6
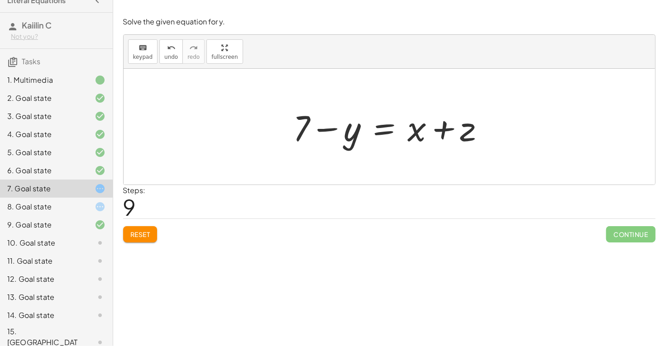
click at [344, 141] on div at bounding box center [393, 127] width 208 height 47
click at [375, 133] on div at bounding box center [393, 127] width 208 height 47
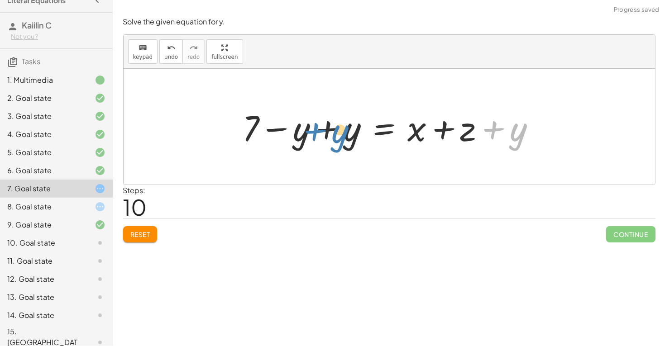
drag, startPoint x: 517, startPoint y: 130, endPoint x: 341, endPoint y: 129, distance: 175.5
click at [342, 130] on div at bounding box center [392, 127] width 309 height 47
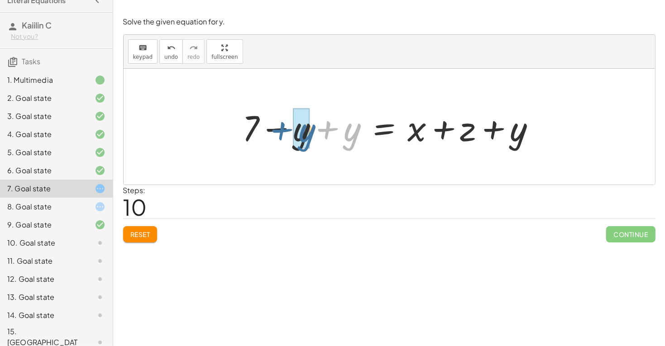
drag, startPoint x: 347, startPoint y: 131, endPoint x: 297, endPoint y: 132, distance: 49.8
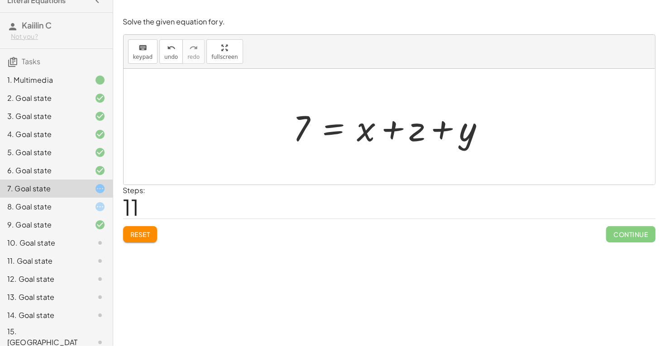
click at [335, 133] on div at bounding box center [393, 127] width 208 height 47
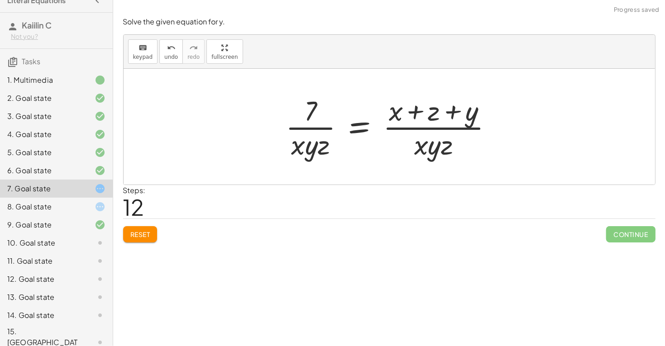
click at [437, 140] on div at bounding box center [392, 127] width 223 height 70
click at [432, 115] on div at bounding box center [392, 127] width 223 height 70
drag, startPoint x: 299, startPoint y: 140, endPoint x: 301, endPoint y: 122, distance: 18.6
click at [302, 122] on div at bounding box center [392, 127] width 223 height 70
drag, startPoint x: 404, startPoint y: 119, endPoint x: 415, endPoint y: 165, distance: 47.1
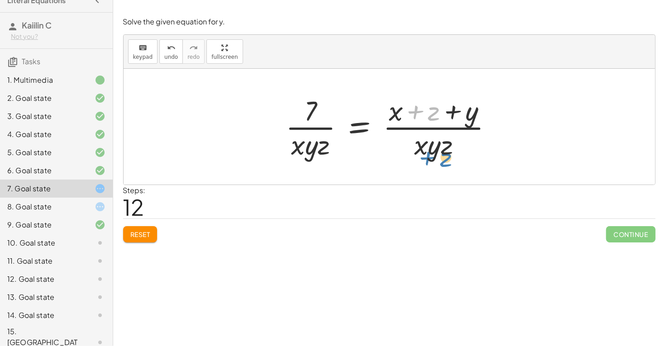
click at [415, 165] on div "+ x + y + z = 7 7 = + x + y + z + 7 − y = + x + y + z − y + 7 − y = + x + 0 + z…" at bounding box center [389, 127] width 531 height 116
click at [164, 48] on div "undo" at bounding box center [171, 47] width 14 height 11
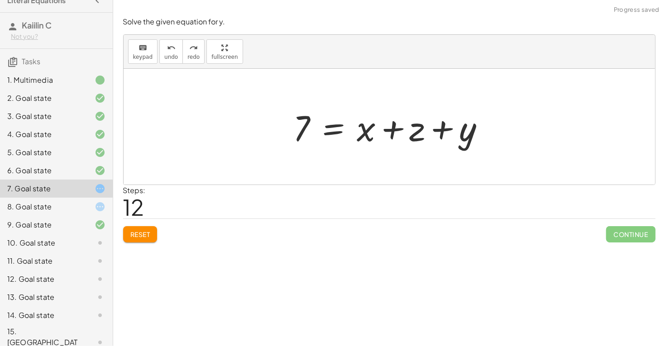
click at [342, 129] on div at bounding box center [393, 127] width 208 height 47
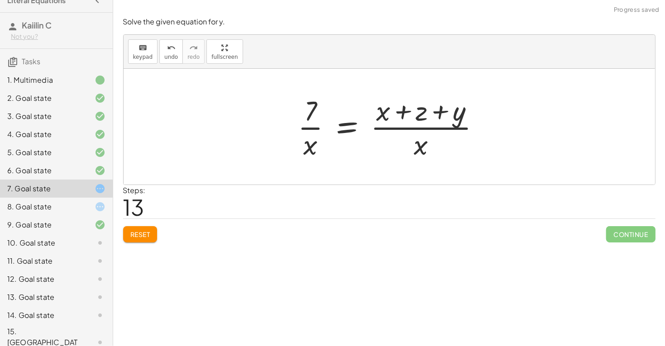
click at [372, 106] on div at bounding box center [392, 127] width 199 height 70
drag, startPoint x: 418, startPoint y: 140, endPoint x: 376, endPoint y: 112, distance: 50.2
click at [376, 112] on div at bounding box center [392, 127] width 199 height 70
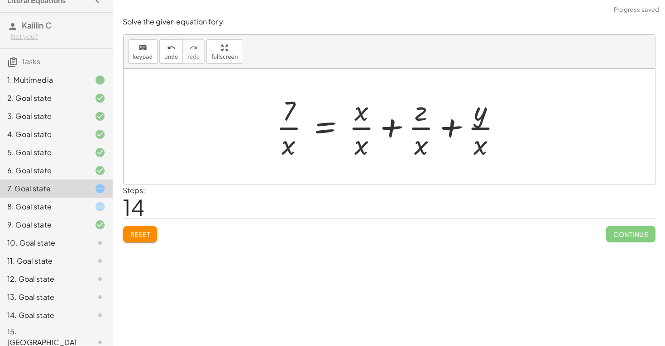
click at [365, 114] on div at bounding box center [392, 127] width 242 height 70
click at [365, 118] on div at bounding box center [392, 127] width 242 height 70
click at [366, 138] on div at bounding box center [392, 127] width 242 height 70
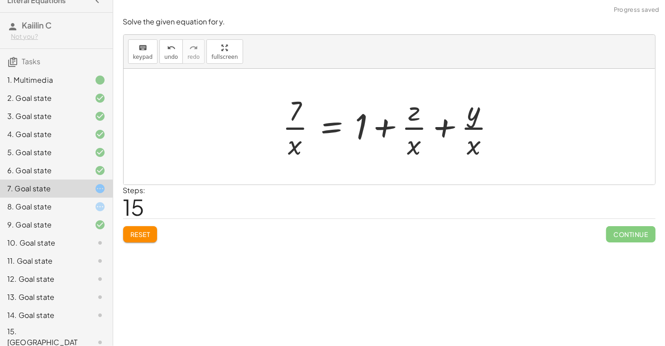
click at [417, 143] on div at bounding box center [392, 127] width 229 height 70
drag, startPoint x: 417, startPoint y: 142, endPoint x: 429, endPoint y: 160, distance: 22.1
click at [429, 160] on div at bounding box center [392, 127] width 229 height 70
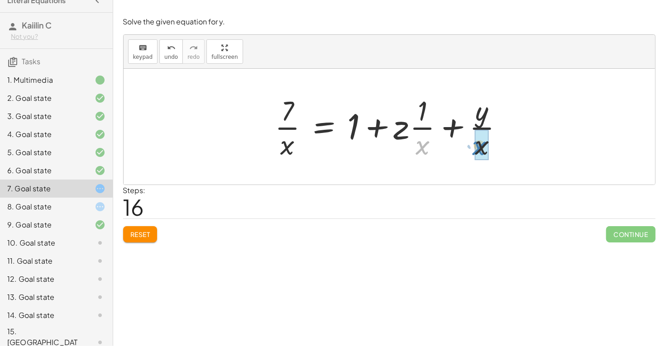
drag, startPoint x: 424, startPoint y: 143, endPoint x: 484, endPoint y: 144, distance: 59.3
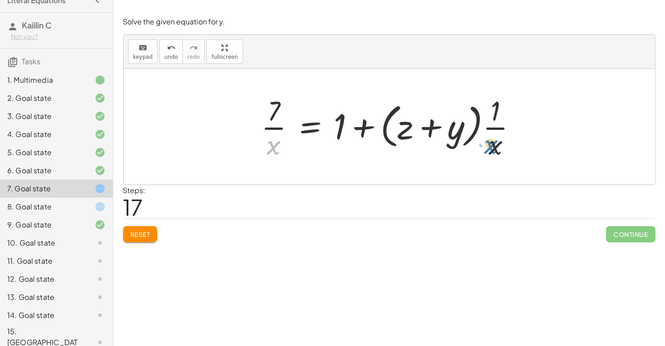
drag, startPoint x: 273, startPoint y: 144, endPoint x: 491, endPoint y: 144, distance: 218.5
click at [492, 144] on div at bounding box center [393, 127] width 272 height 70
drag, startPoint x: 492, startPoint y: 145, endPoint x: 272, endPoint y: 144, distance: 219.9
click at [272, 144] on div at bounding box center [393, 127] width 272 height 70
click at [434, 132] on div at bounding box center [393, 127] width 272 height 70
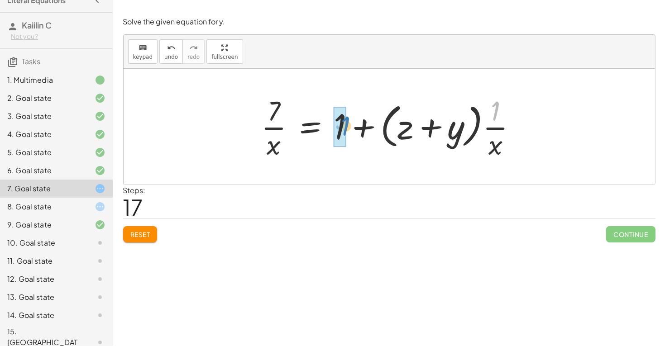
drag, startPoint x: 492, startPoint y: 116, endPoint x: 336, endPoint y: 131, distance: 156.8
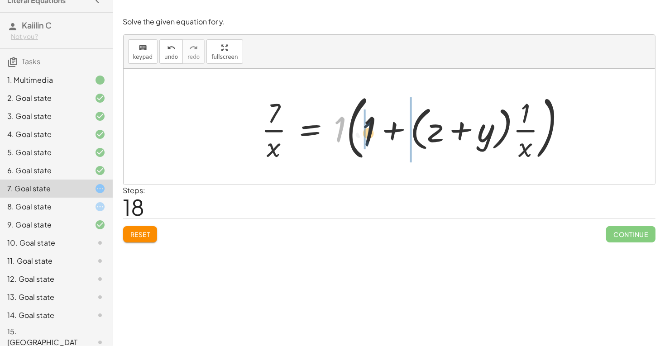
drag, startPoint x: 338, startPoint y: 129, endPoint x: 368, endPoint y: 132, distance: 29.5
click at [368, 132] on div at bounding box center [417, 126] width 320 height 75
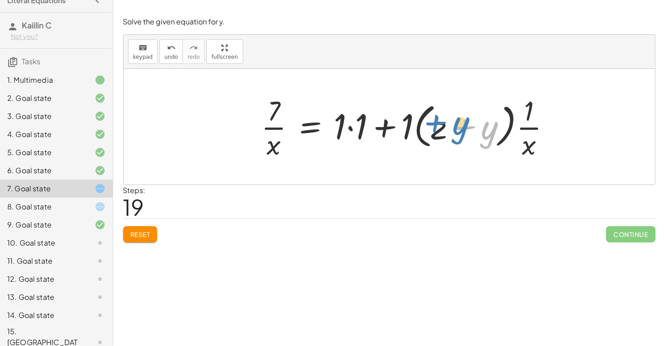
drag, startPoint x: 492, startPoint y: 130, endPoint x: 475, endPoint y: 126, distance: 16.7
click at [475, 126] on div at bounding box center [410, 127] width 306 height 70
click at [145, 223] on div "Reset Continue" at bounding box center [389, 231] width 532 height 24
click at [145, 227] on button "Reset" at bounding box center [140, 234] width 34 height 16
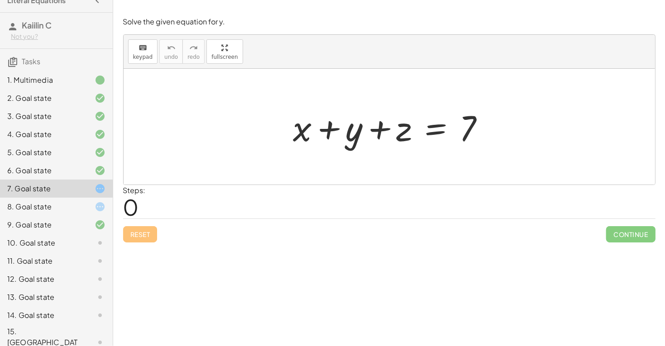
click at [86, 201] on div at bounding box center [92, 206] width 25 height 11
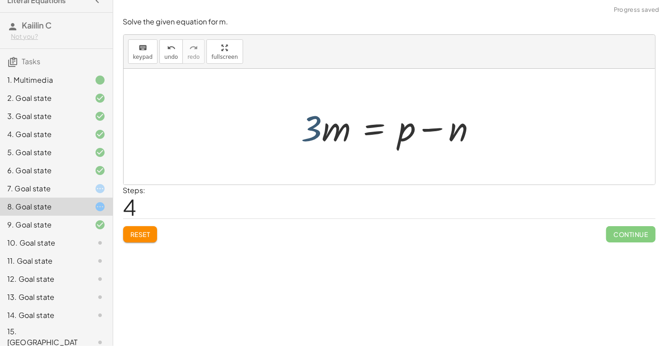
click at [317, 130] on div at bounding box center [393, 127] width 192 height 47
click at [324, 131] on div at bounding box center [393, 127] width 192 height 47
click at [362, 131] on div at bounding box center [393, 127] width 192 height 47
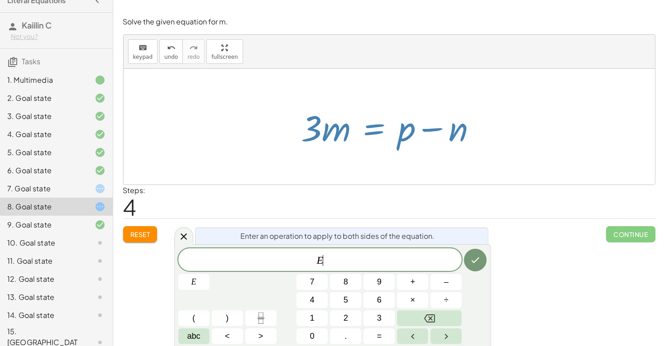
click at [143, 231] on span "Reset" at bounding box center [140, 234] width 20 height 8
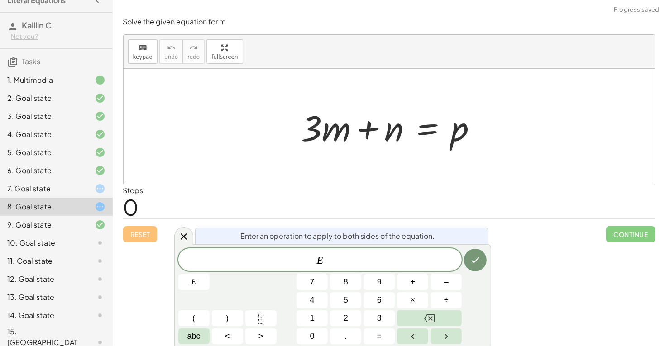
click at [376, 252] on div "E" at bounding box center [320, 259] width 284 height 23
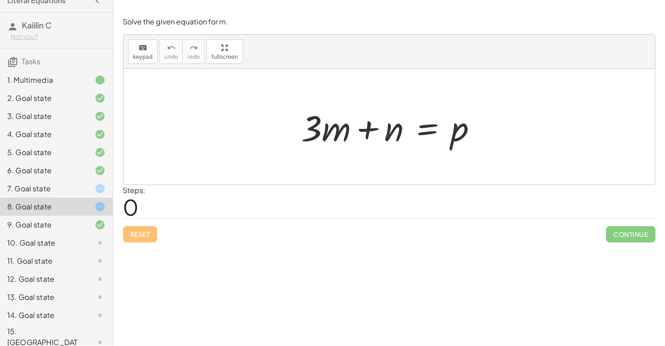
click at [342, 125] on div at bounding box center [393, 127] width 192 height 47
click at [424, 124] on div at bounding box center [393, 127] width 192 height 47
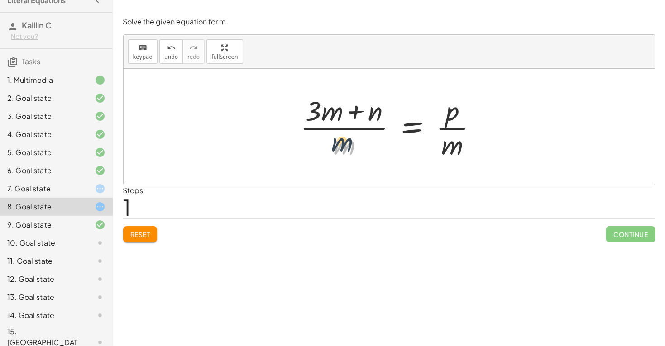
drag, startPoint x: 347, startPoint y: 143, endPoint x: 343, endPoint y: 138, distance: 7.4
click at [343, 138] on div at bounding box center [392, 127] width 194 height 70
drag, startPoint x: 343, startPoint y: 142, endPoint x: 328, endPoint y: 112, distance: 33.8
click at [328, 112] on div at bounding box center [392, 127] width 194 height 70
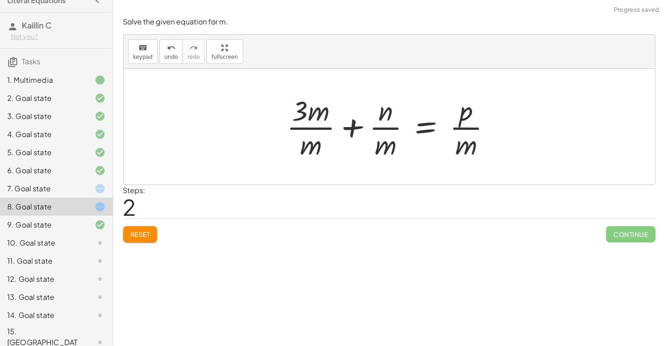
click at [311, 121] on div at bounding box center [392, 127] width 221 height 70
click at [143, 241] on button "Reset" at bounding box center [140, 234] width 34 height 16
